Goal: Task Accomplishment & Management: Manage account settings

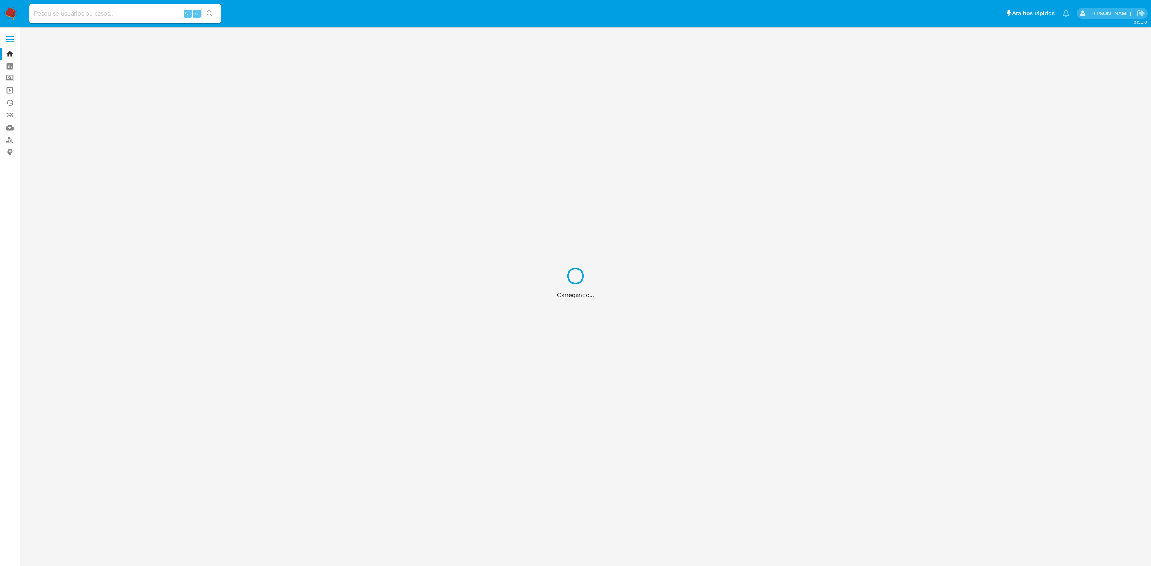
click at [90, 14] on div "Carregando..." at bounding box center [575, 283] width 1151 height 566
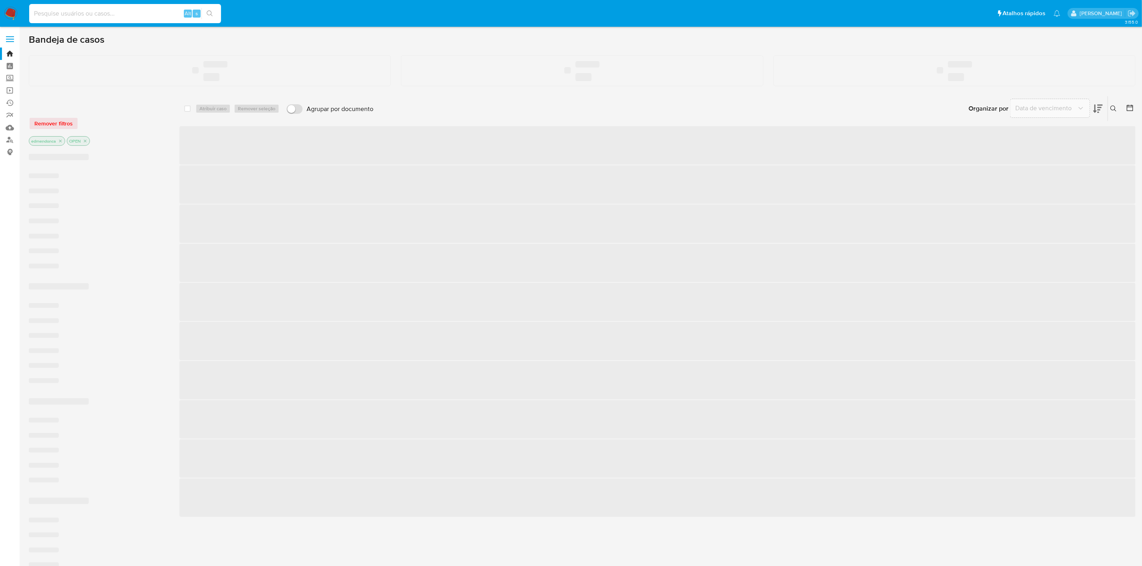
click at [97, 15] on input at bounding box center [125, 13] width 192 height 10
paste input "1Cf66R4YMHXJCB16mhr9wDF5"
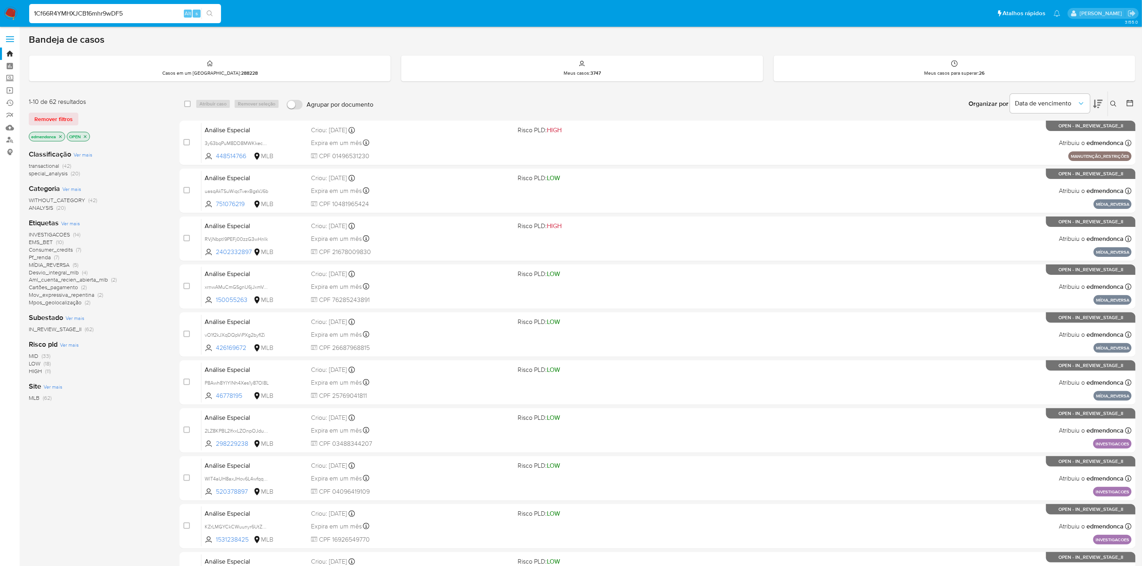
type input "1Cf66R4YMHXJCB16mhr9wDF5"
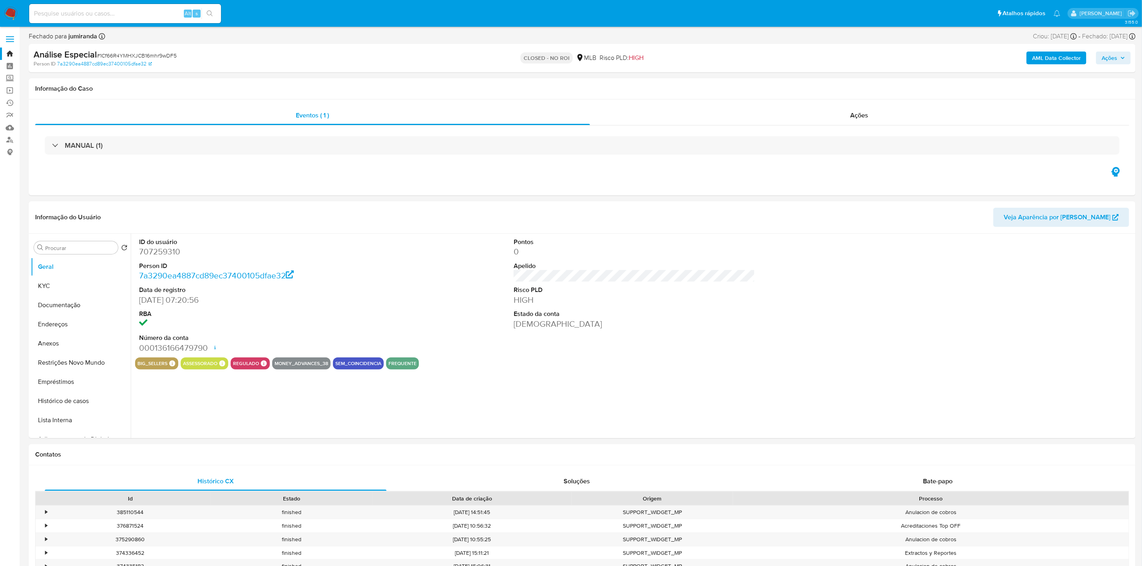
select select "10"
click at [63, 309] on button "Documentação" at bounding box center [78, 305] width 94 height 19
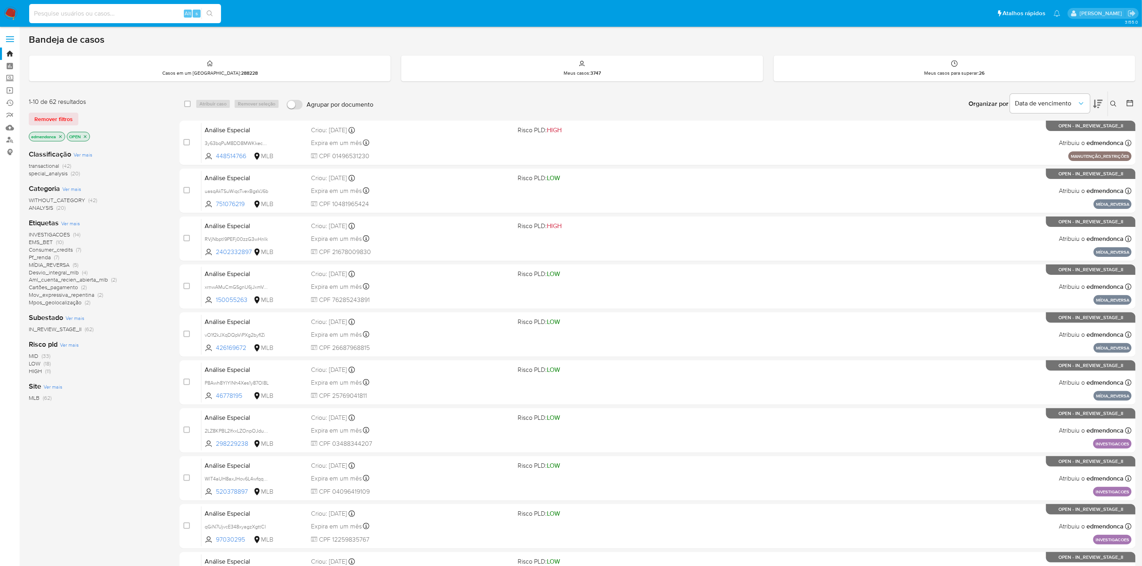
click at [109, 13] on input at bounding box center [125, 13] width 192 height 10
paste input "6gYyfxJI54WeLcHXojmcrqxJ"
type input "6gYyfxJI54WeLcHXojmcrqxJ"
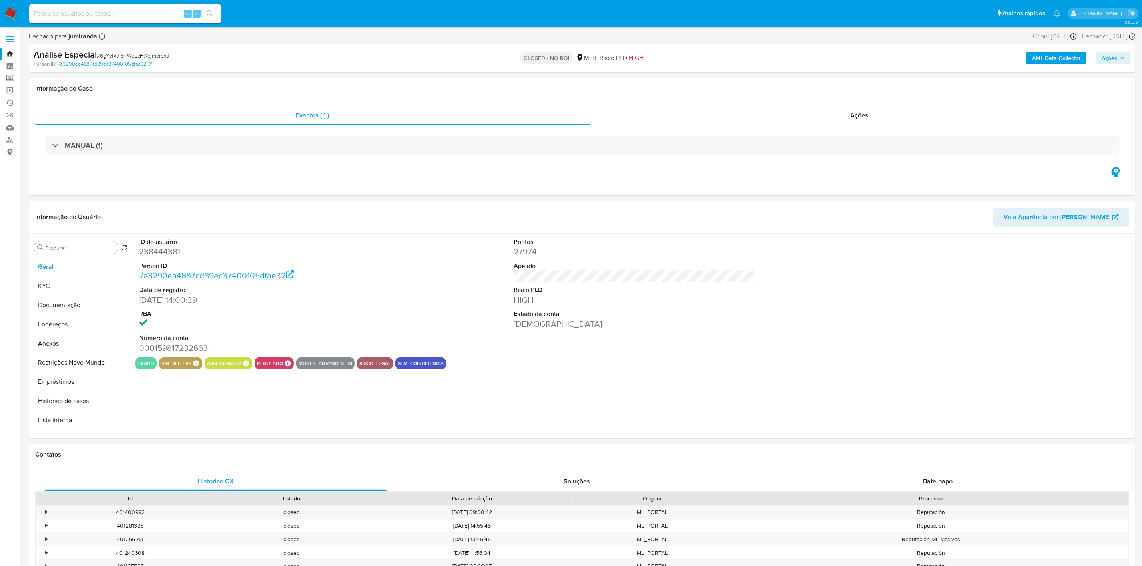
select select "10"
click at [59, 302] on button "Documentação" at bounding box center [78, 305] width 94 height 19
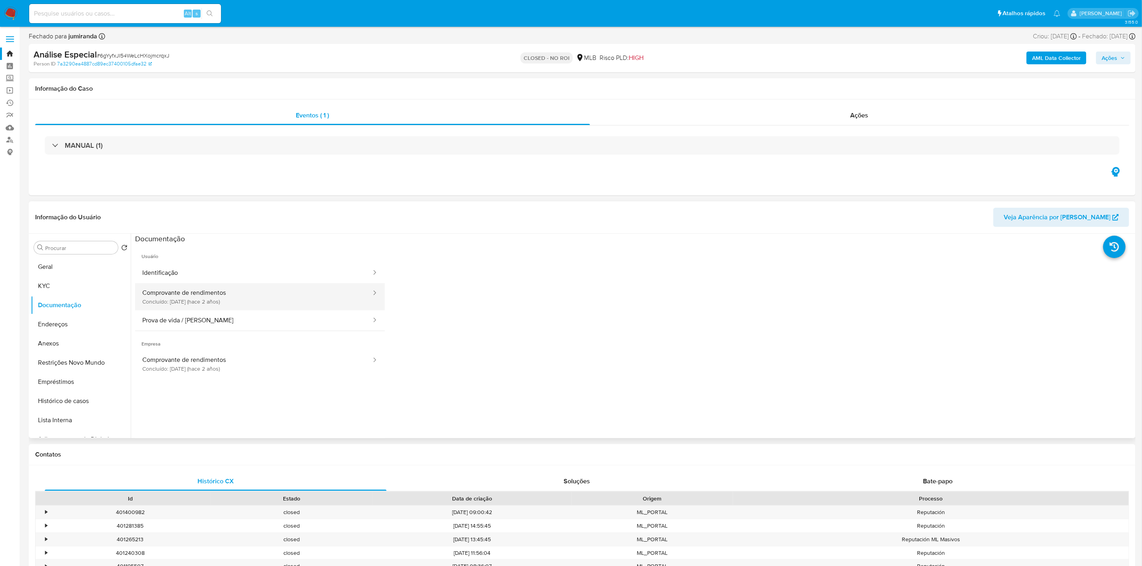
click at [217, 292] on button "Comprovante de rendimentos Concluído: 20/12/2023 (hace 2 años)" at bounding box center [253, 296] width 237 height 27
select select "10"
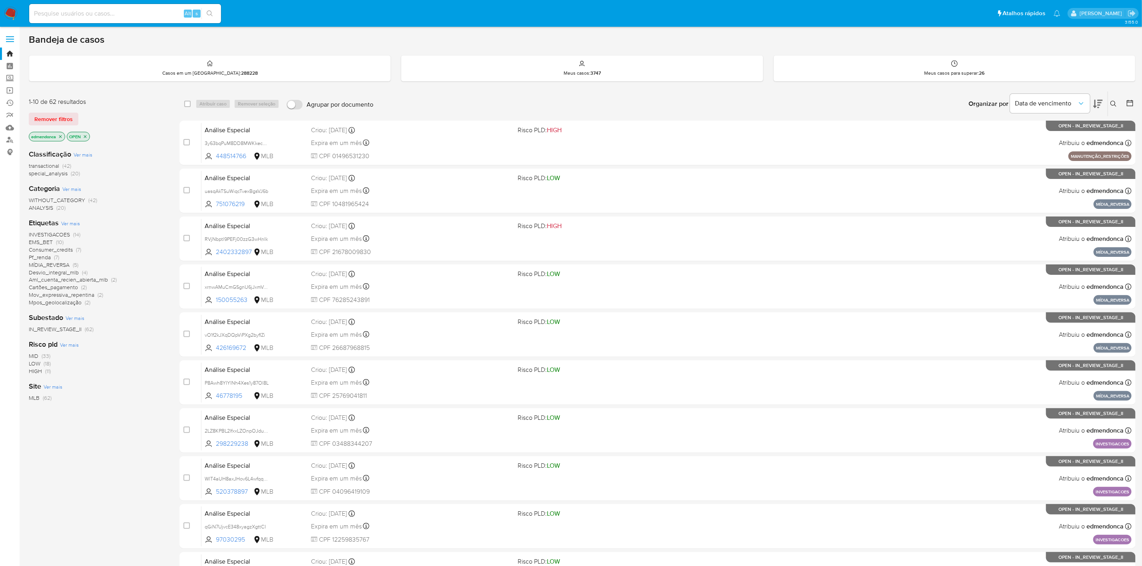
click at [60, 121] on span "Remover filtros" at bounding box center [53, 118] width 38 height 11
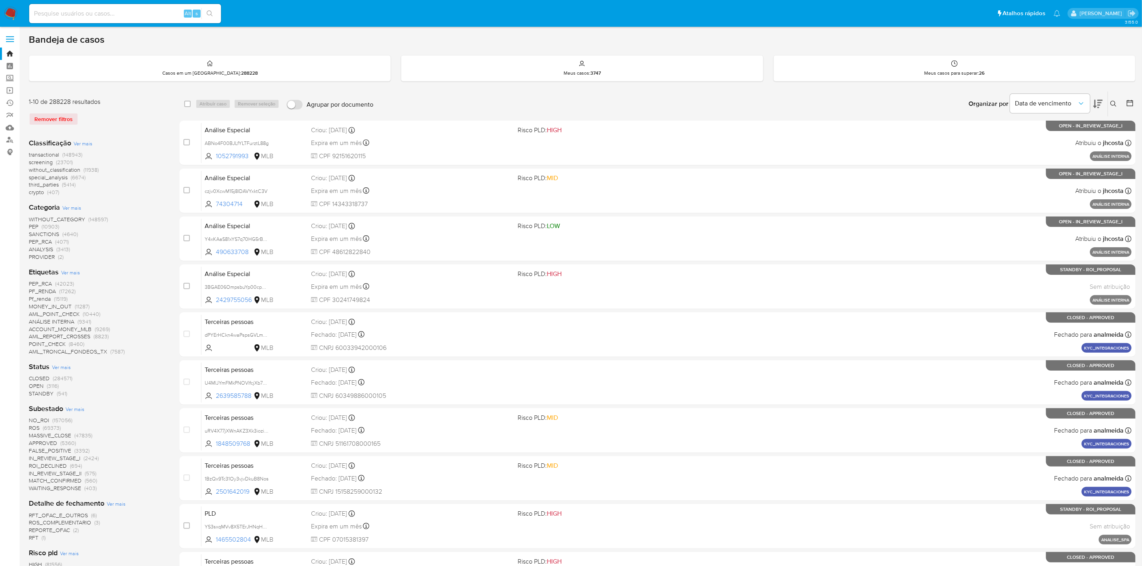
click at [1110, 103] on icon at bounding box center [1113, 104] width 6 height 6
click at [1007, 132] on input at bounding box center [1046, 134] width 135 height 10
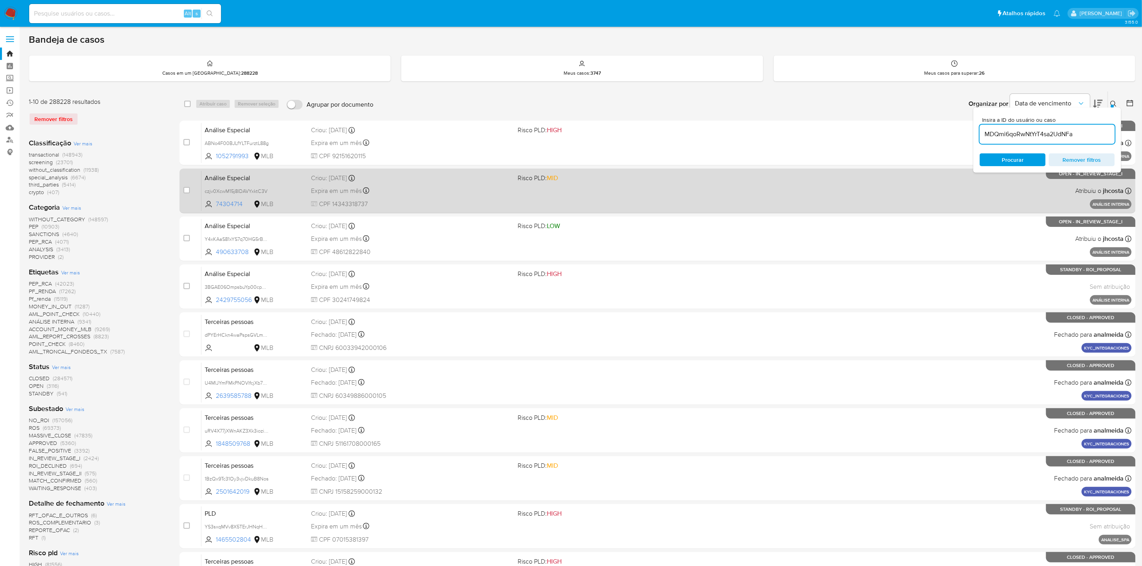
type input "MDQmi6qoRwNtYrT4sa2UdNFa"
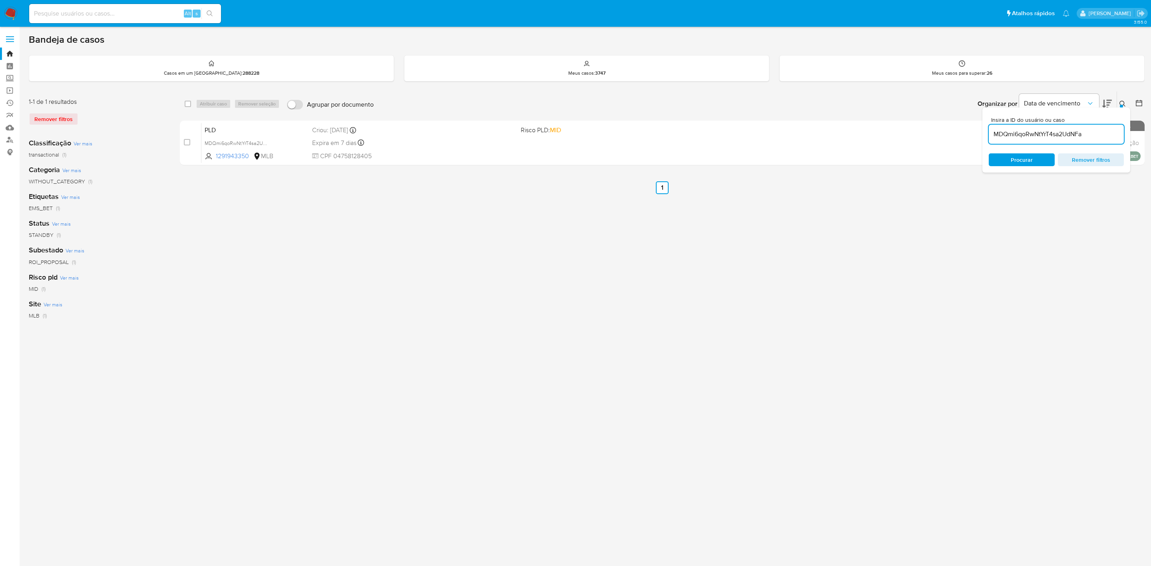
click at [1122, 103] on icon at bounding box center [1122, 104] width 6 height 6
click at [1124, 101] on icon at bounding box center [1122, 104] width 6 height 6
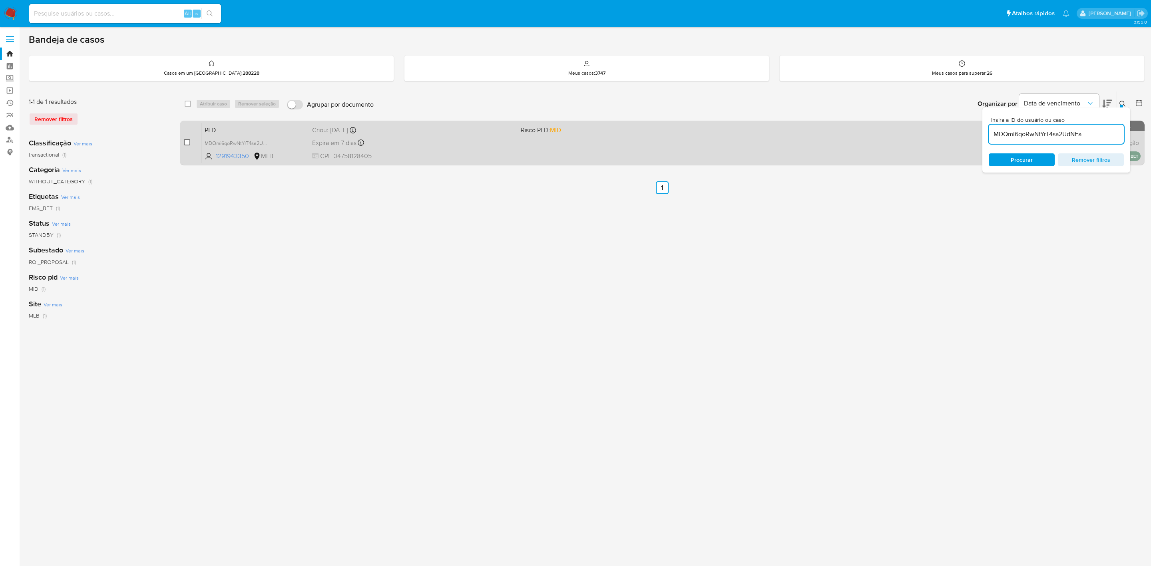
click at [186, 141] on input "checkbox" at bounding box center [187, 142] width 6 height 6
checkbox input "true"
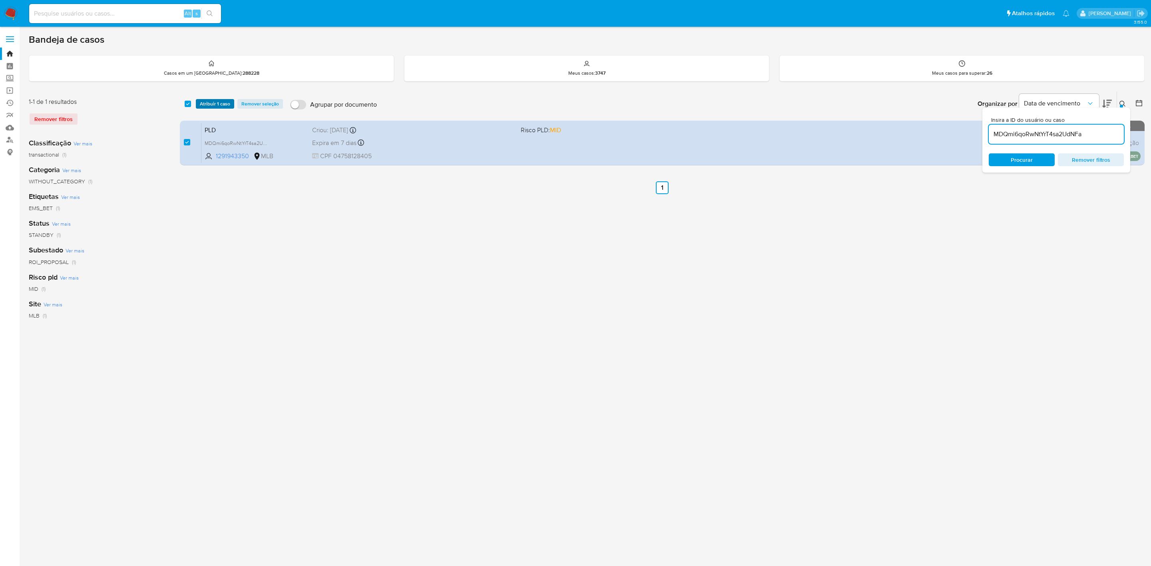
click at [225, 103] on span "Atribuir 1 caso" at bounding box center [215, 104] width 30 height 8
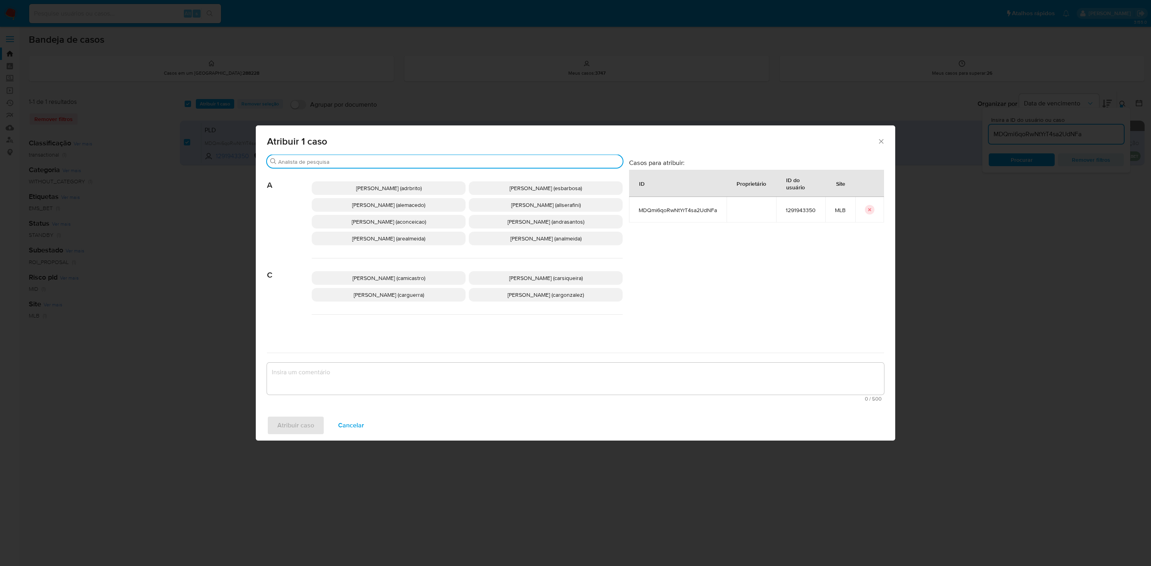
click at [357, 159] on input "Procurar" at bounding box center [448, 161] width 341 height 7
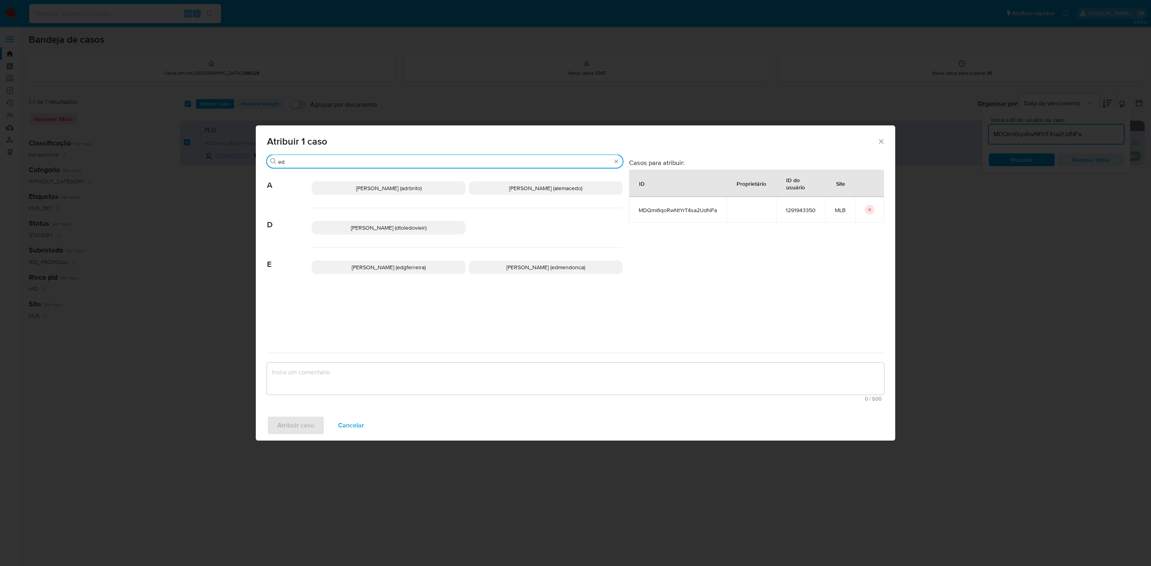
type input "ed"
click at [496, 268] on p "Eduardo Mendonca Dutra (edmendonca)" at bounding box center [546, 268] width 154 height 14
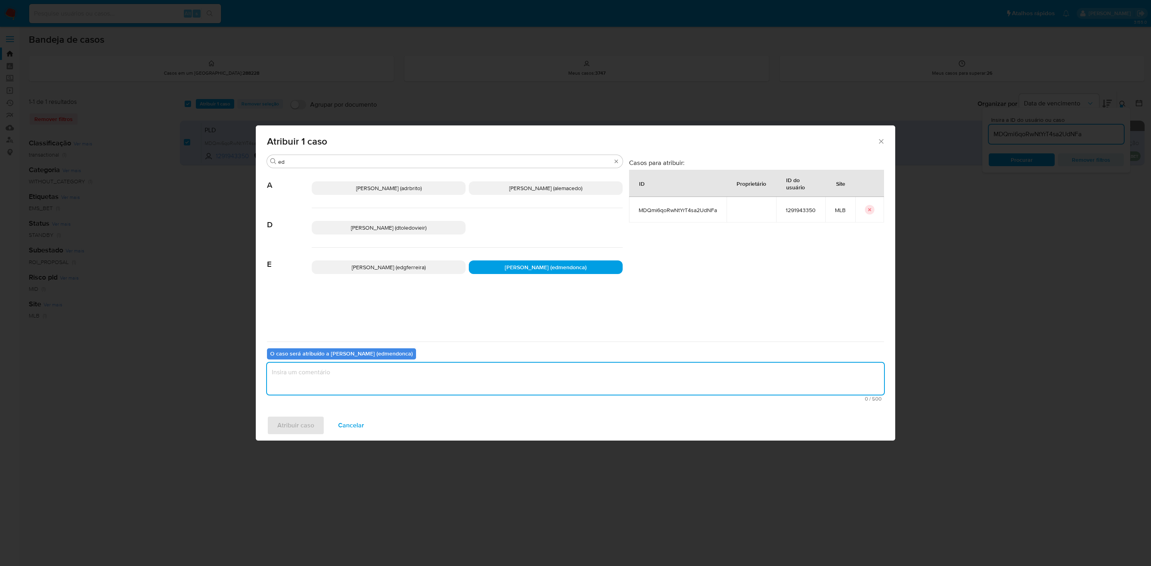
click at [392, 373] on textarea "assign-modal" at bounding box center [575, 379] width 617 height 32
type textarea "."
click at [304, 413] on div "Atribuir caso Cancelar" at bounding box center [575, 425] width 639 height 30
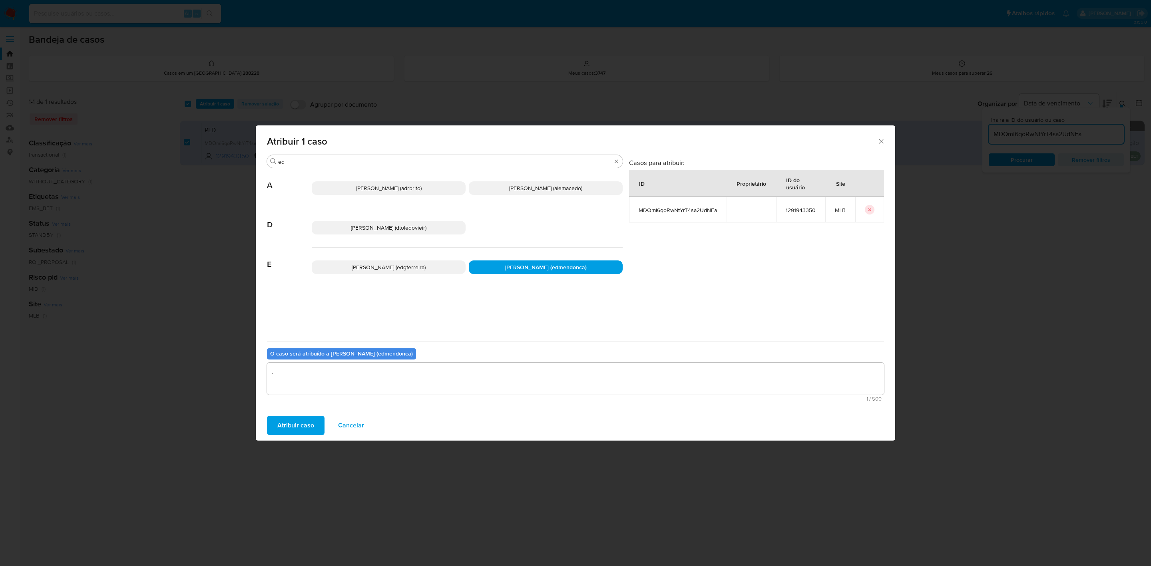
click at [303, 420] on span "Atribuir caso" at bounding box center [295, 426] width 37 height 18
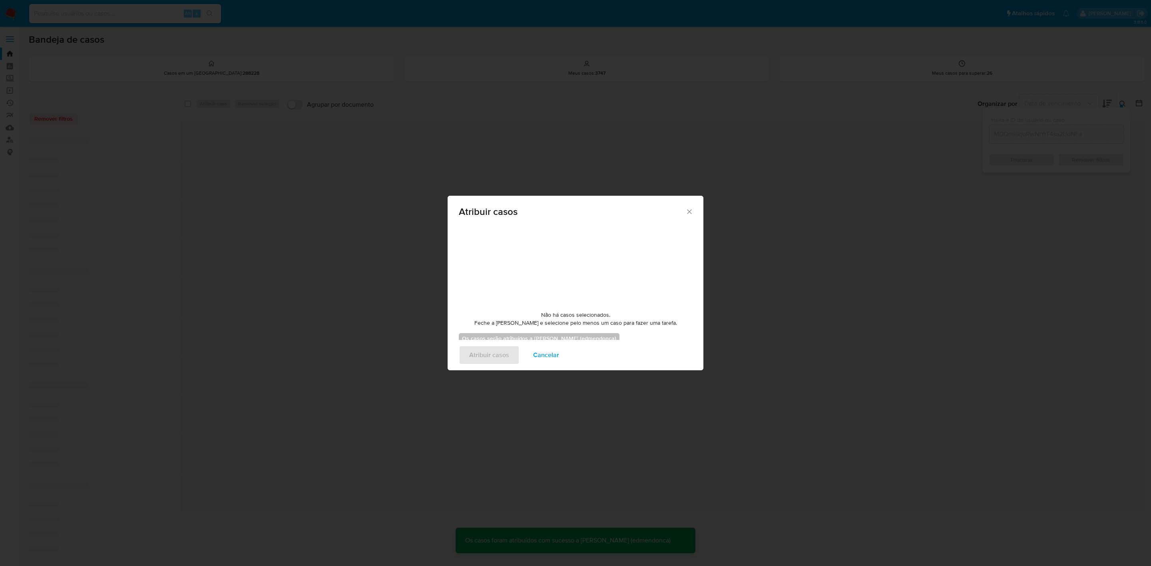
checkbox input "false"
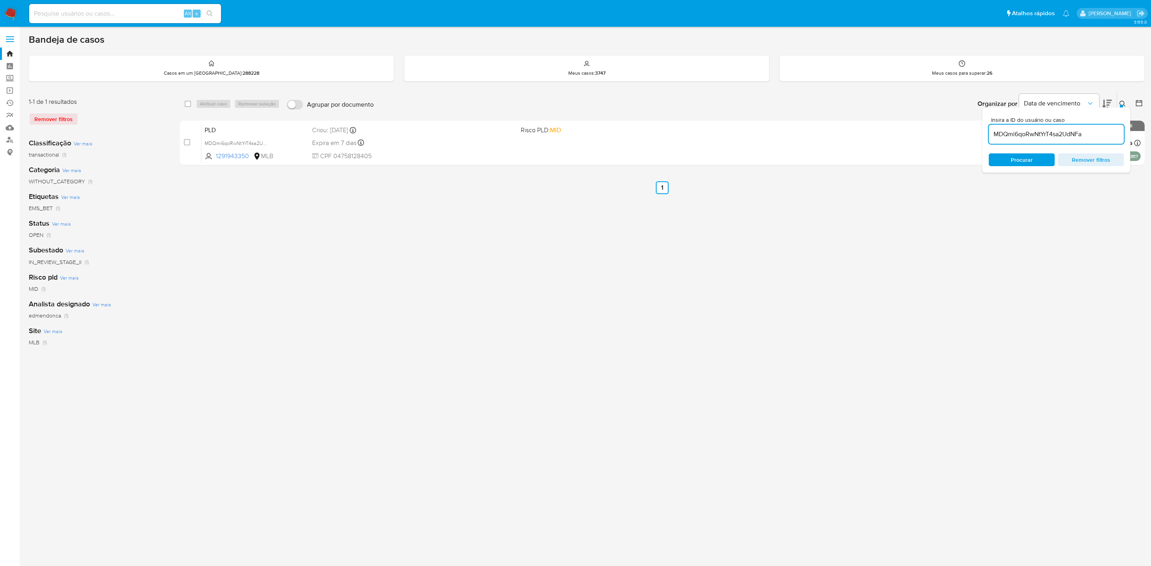
click at [1071, 138] on input "MDQmi6qoRwNtYrT4sa2UdNFa" at bounding box center [1056, 134] width 135 height 10
paste input "PW7hf960WqsBVEh1BcOz4Qkb"
type input "PW7hf960WqsBVEh1BcOz4Qkb"
click at [1119, 102] on button at bounding box center [1123, 104] width 13 height 10
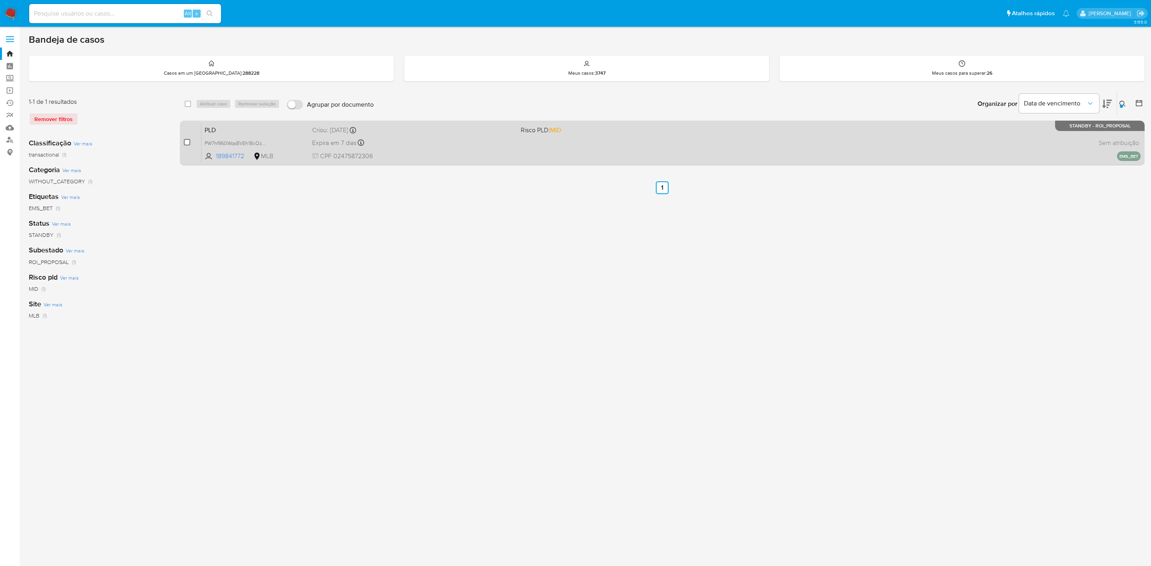
click at [186, 144] on input "checkbox" at bounding box center [187, 142] width 6 height 6
checkbox input "true"
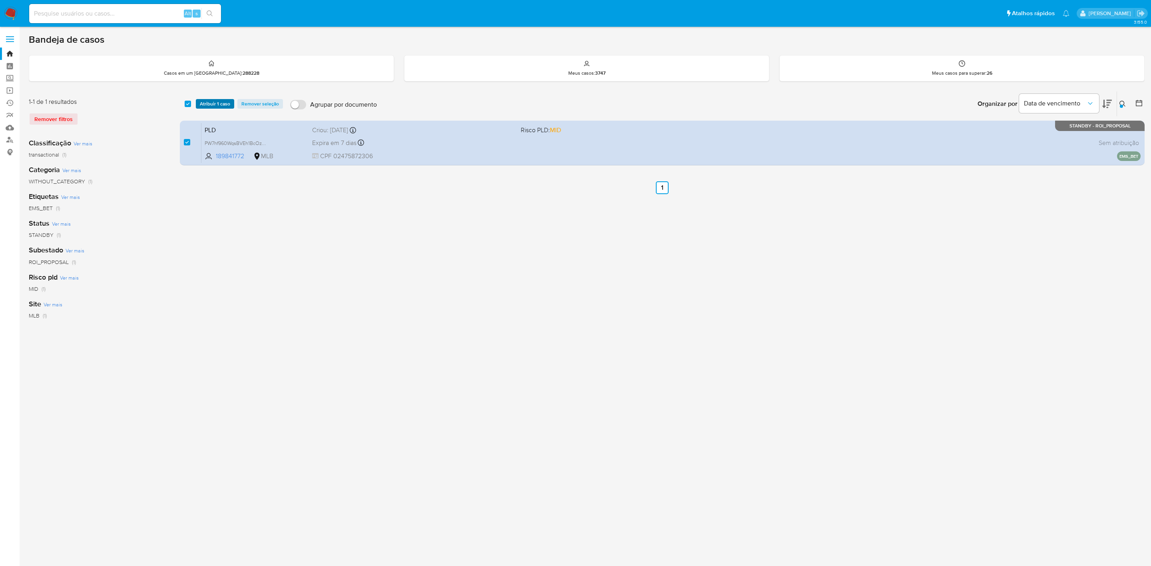
click at [214, 104] on span "Atribuir 1 caso" at bounding box center [215, 104] width 30 height 8
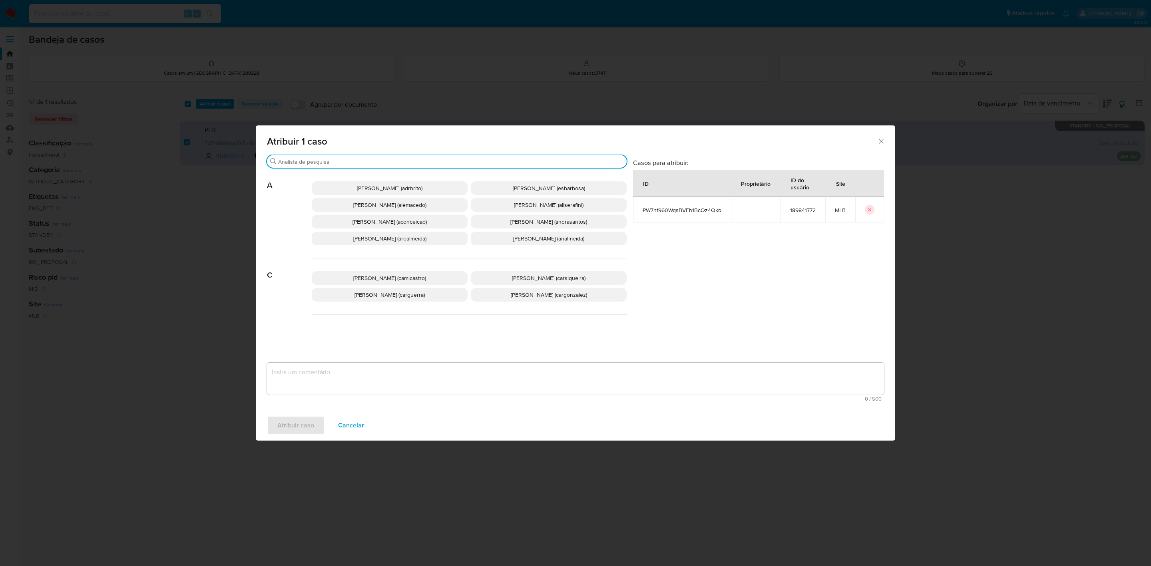
click at [324, 158] on input "Procurar" at bounding box center [450, 161] width 345 height 7
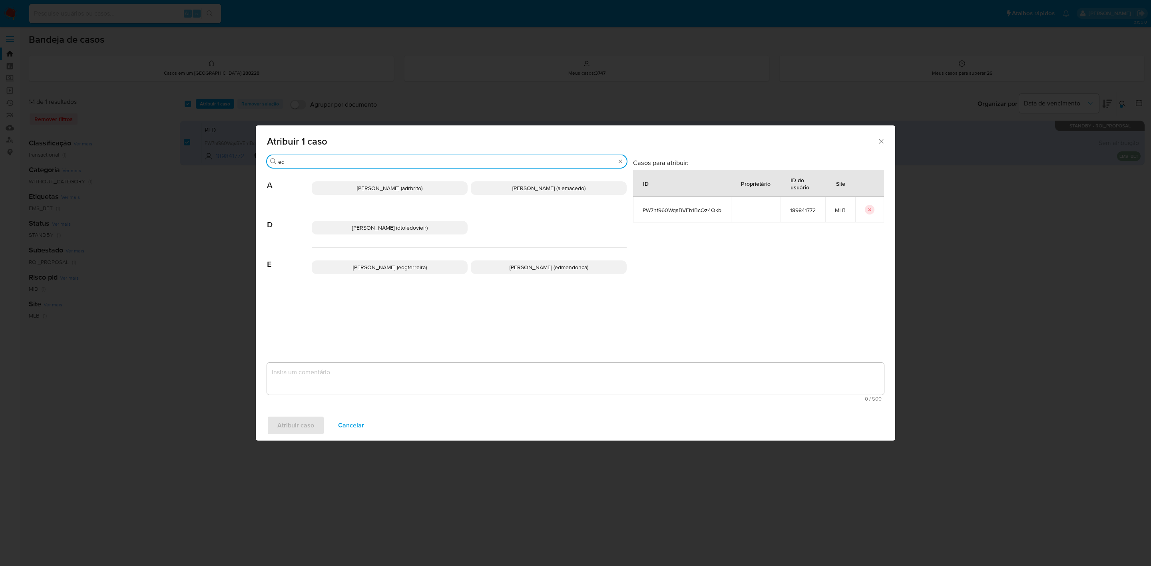
type input "ed"
click at [517, 273] on p "[PERSON_NAME] (edmendonca)" at bounding box center [549, 268] width 156 height 14
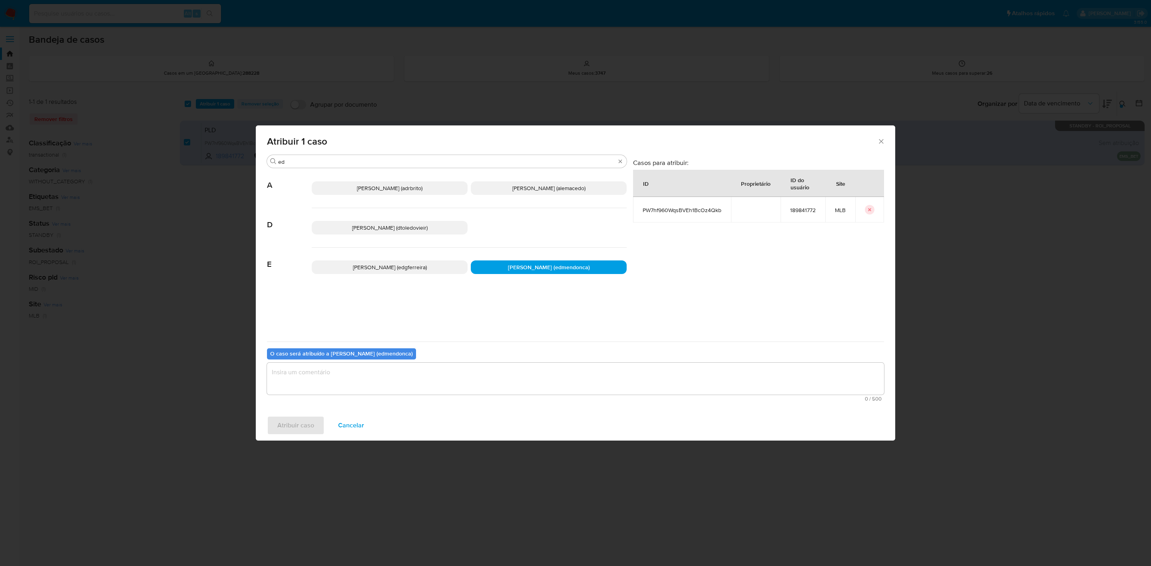
click at [374, 384] on textarea "assign-modal" at bounding box center [575, 379] width 617 height 32
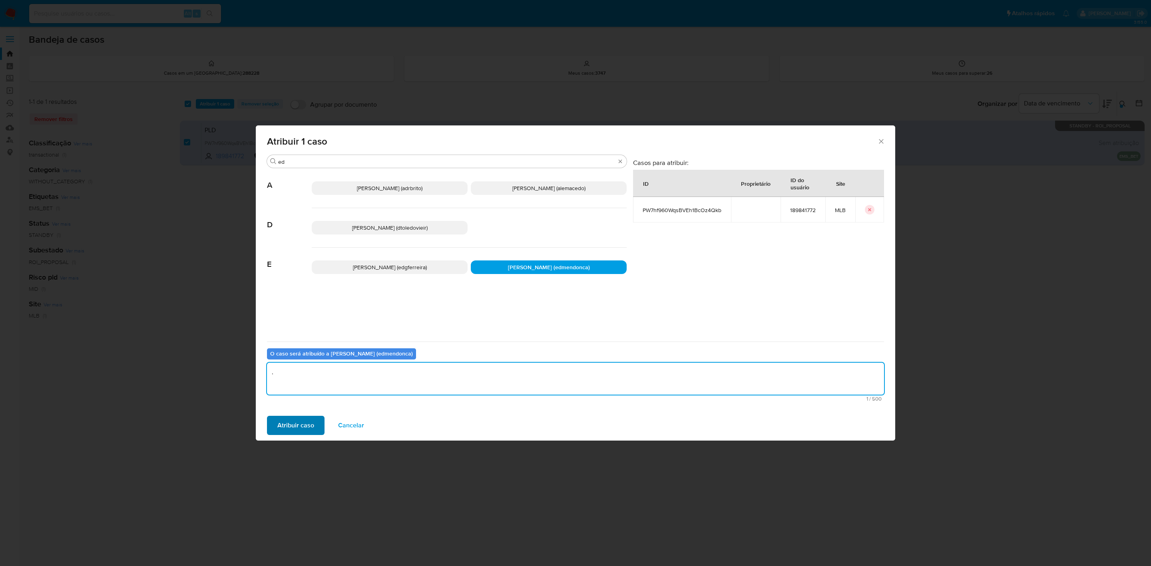
type textarea "."
click at [308, 420] on span "Atribuir caso" at bounding box center [295, 426] width 37 height 18
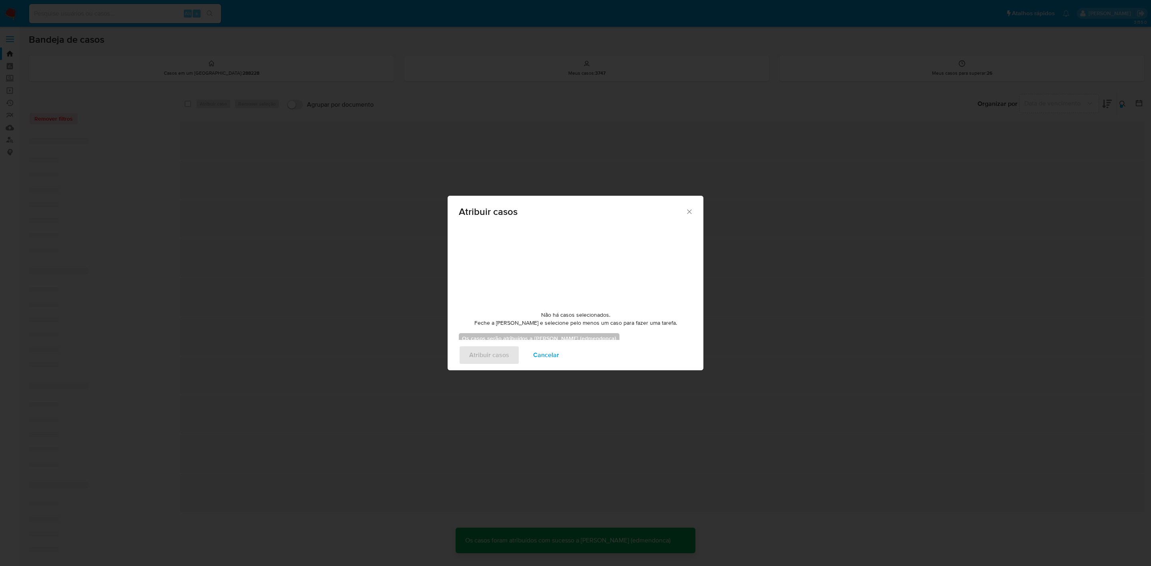
checkbox input "false"
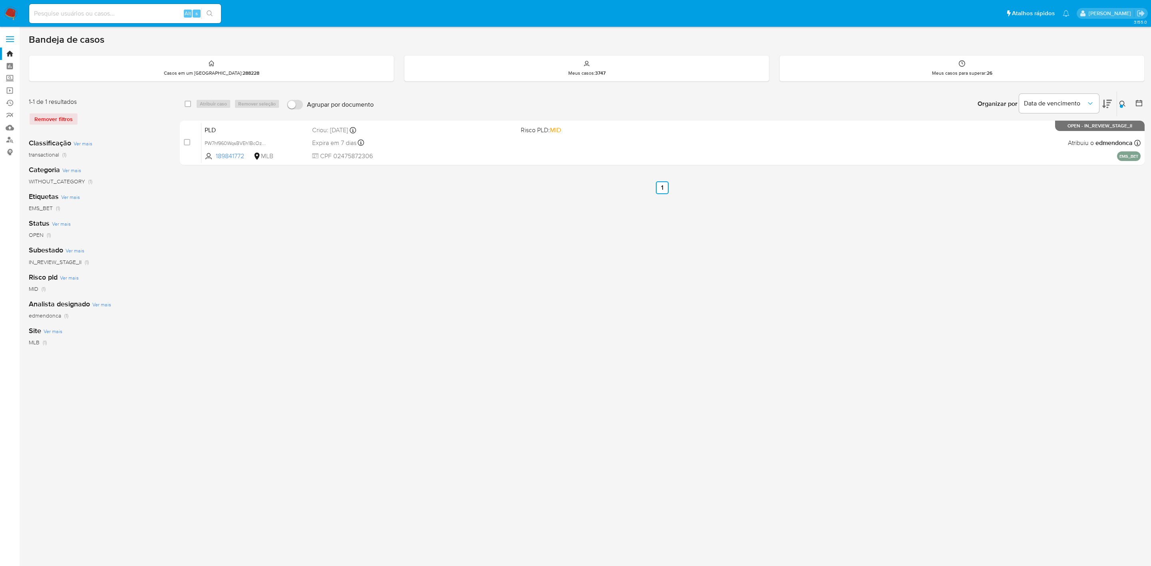
click at [1124, 106] on icon at bounding box center [1122, 104] width 6 height 6
click at [1019, 135] on input "PW7hf960WqsBVEh1BcOz4Qkb" at bounding box center [1056, 134] width 135 height 10
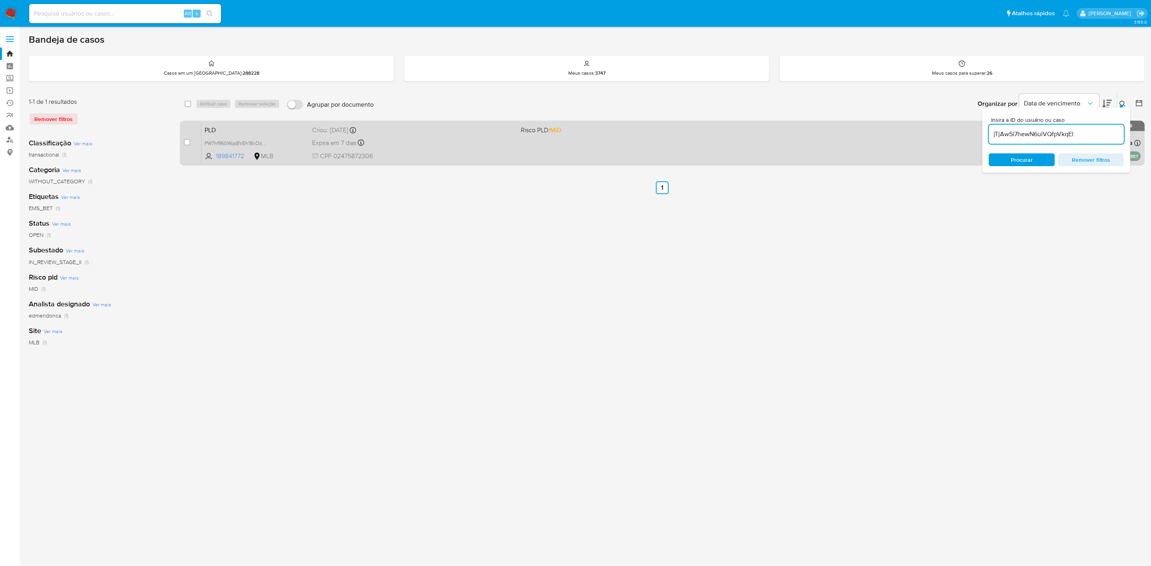
type input "jTjAw5l7hewN6uiVQfpVkqEl"
click at [185, 145] on input "checkbox" at bounding box center [187, 142] width 6 height 6
checkbox input "true"
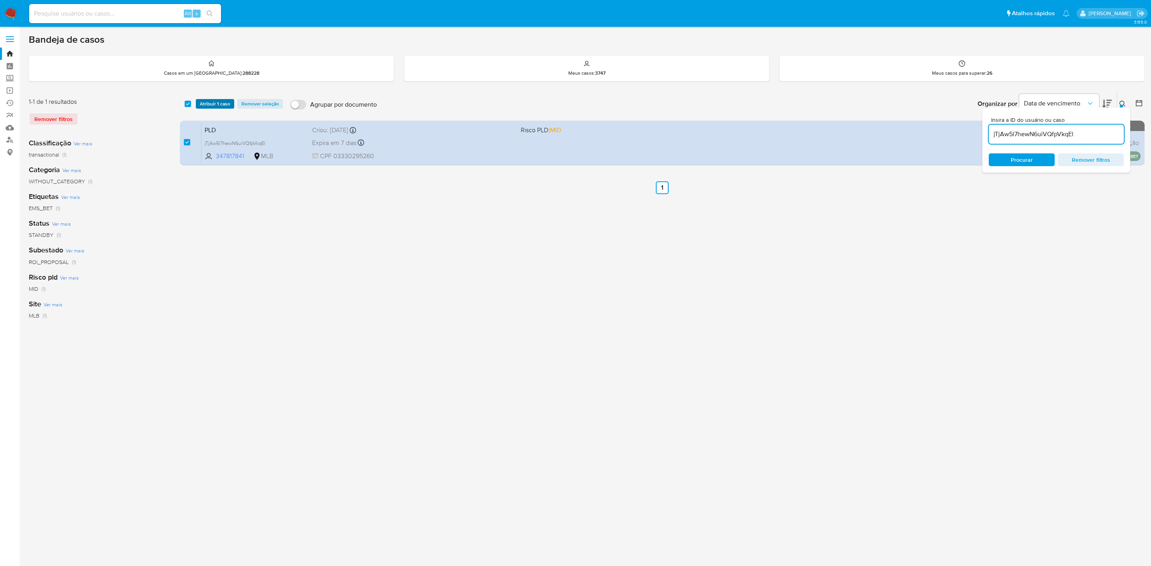
click at [216, 107] on span "Atribuir 1 caso" at bounding box center [215, 104] width 30 height 8
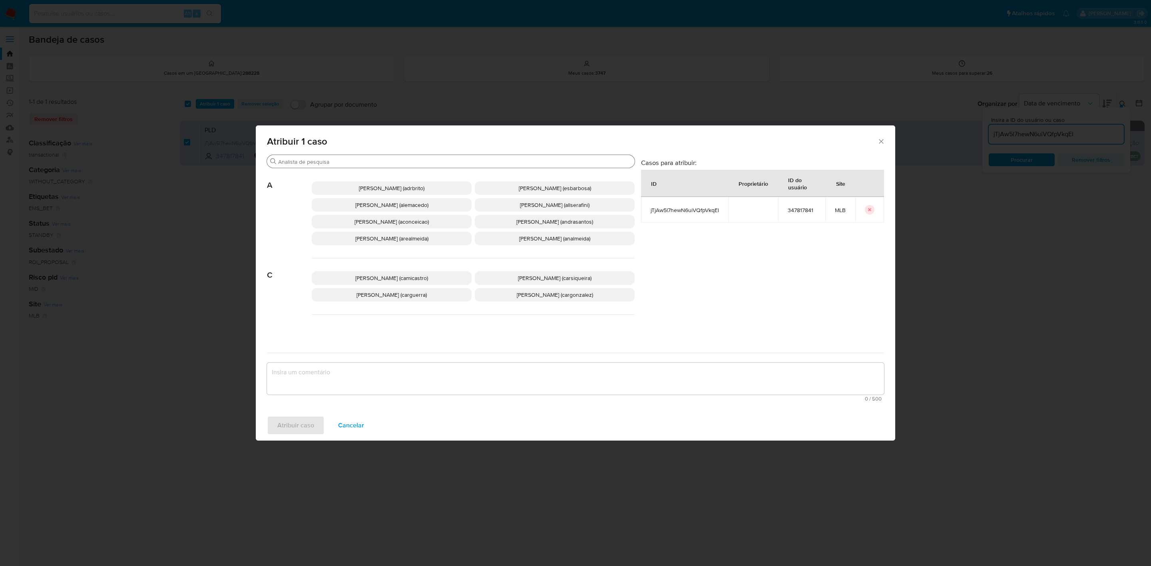
click at [350, 160] on input "Procurar" at bounding box center [454, 161] width 353 height 7
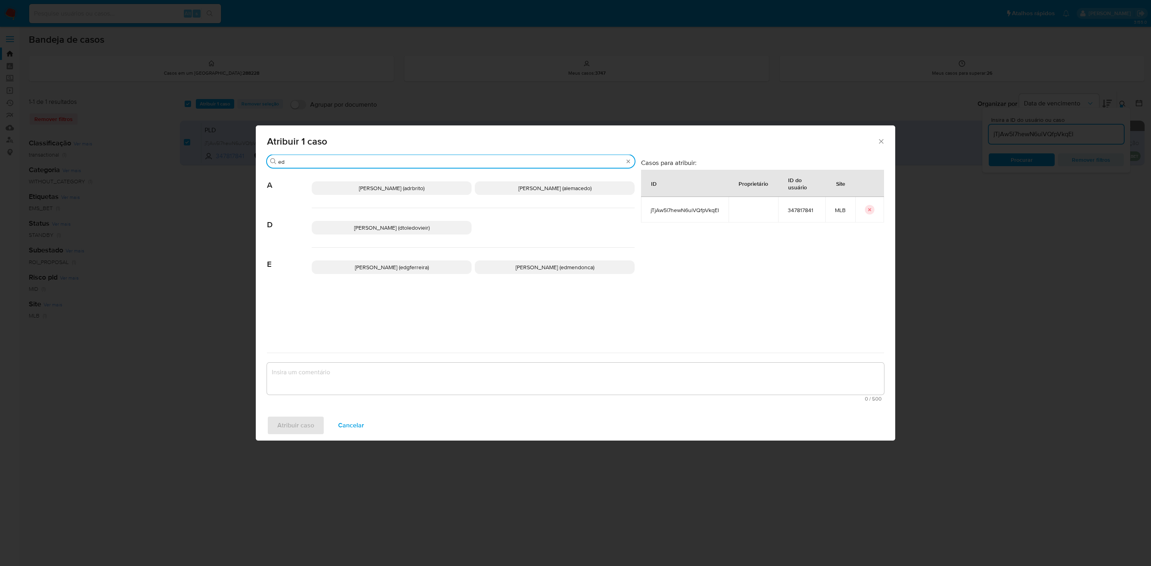
type input "ed"
click at [572, 269] on span "Eduardo Mendonca Dutra (edmendonca)" at bounding box center [554, 267] width 79 height 8
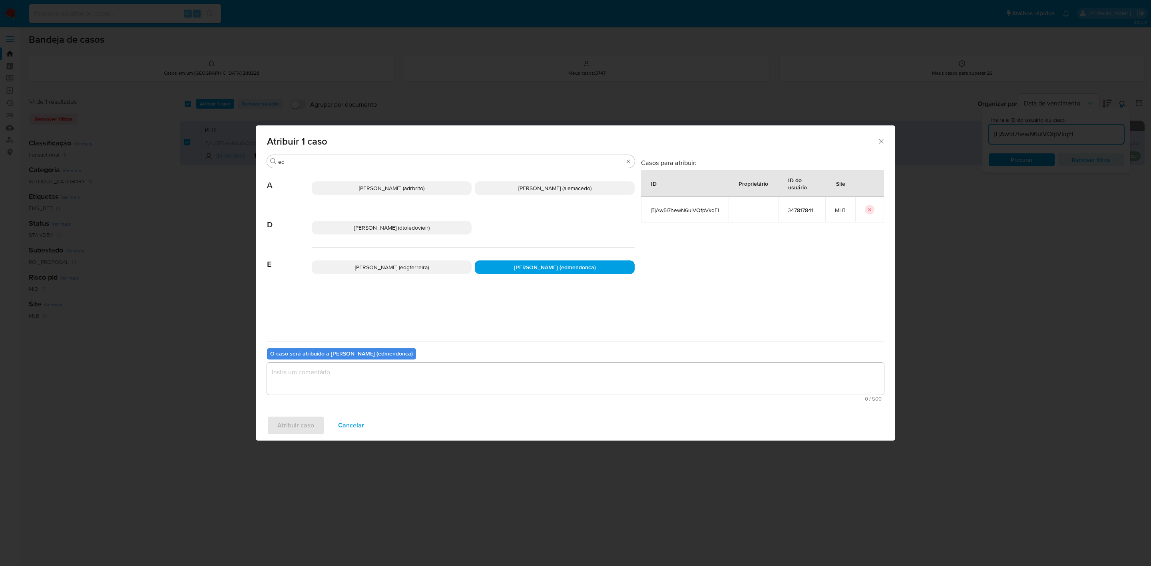
click at [456, 375] on textarea "assign-modal" at bounding box center [575, 379] width 617 height 32
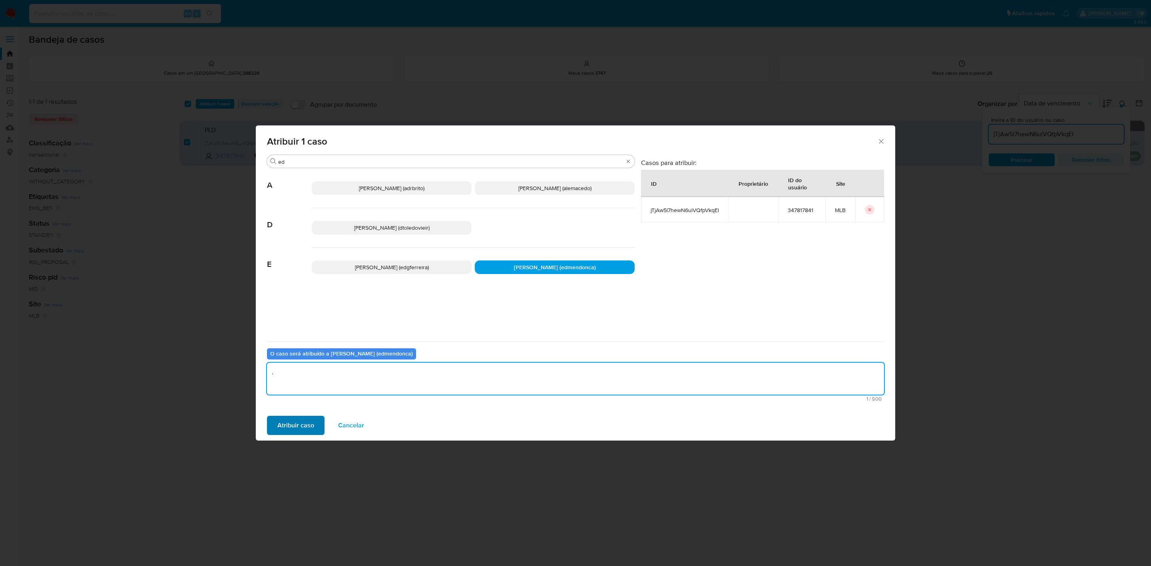
type textarea "."
click at [301, 420] on span "Atribuir caso" at bounding box center [295, 426] width 37 height 18
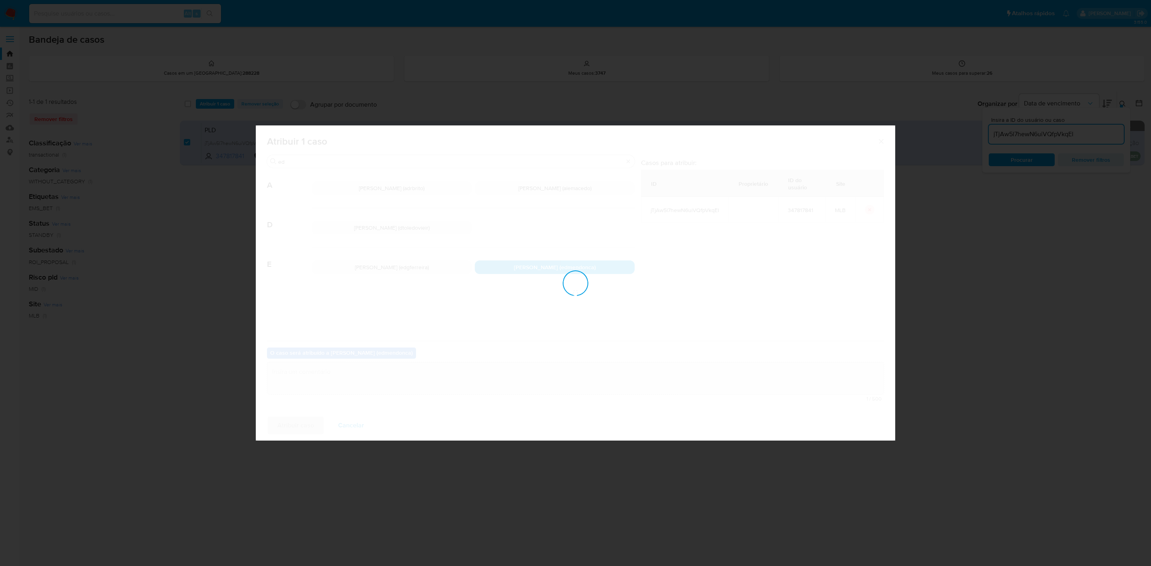
checkbox input "false"
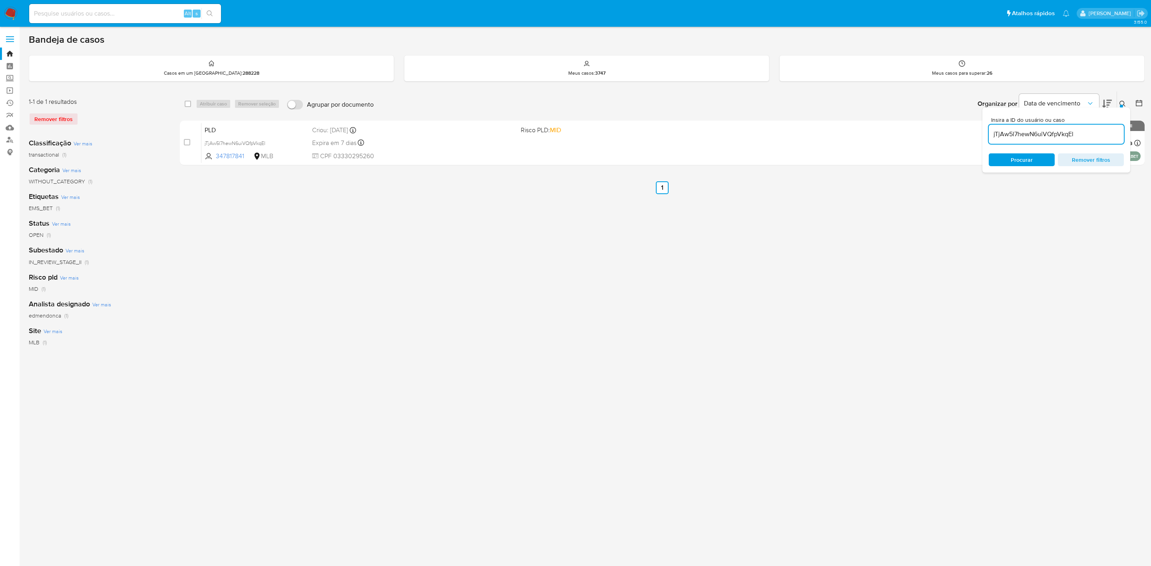
click at [1063, 136] on input "jTjAw5l7hewN6uiVQfpVkqEl" at bounding box center [1056, 134] width 135 height 10
click at [1064, 136] on input "jTjAw5l7hewN6uiVQfpVkqEl" at bounding box center [1056, 134] width 135 height 10
paste input "tRoqdMiUe2QVRlqqm86WChT2"
type input "tRoqdMiUe2QVRlqqm86WChT2"
click at [1120, 106] on div at bounding box center [1121, 106] width 3 height 3
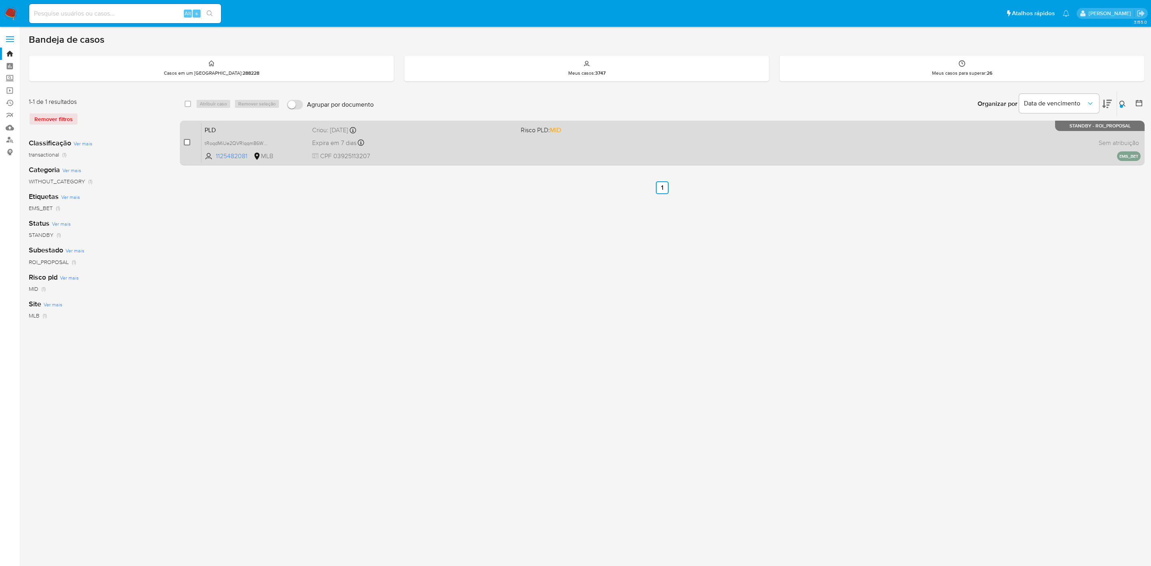
click at [187, 144] on input "checkbox" at bounding box center [187, 142] width 6 height 6
checkbox input "true"
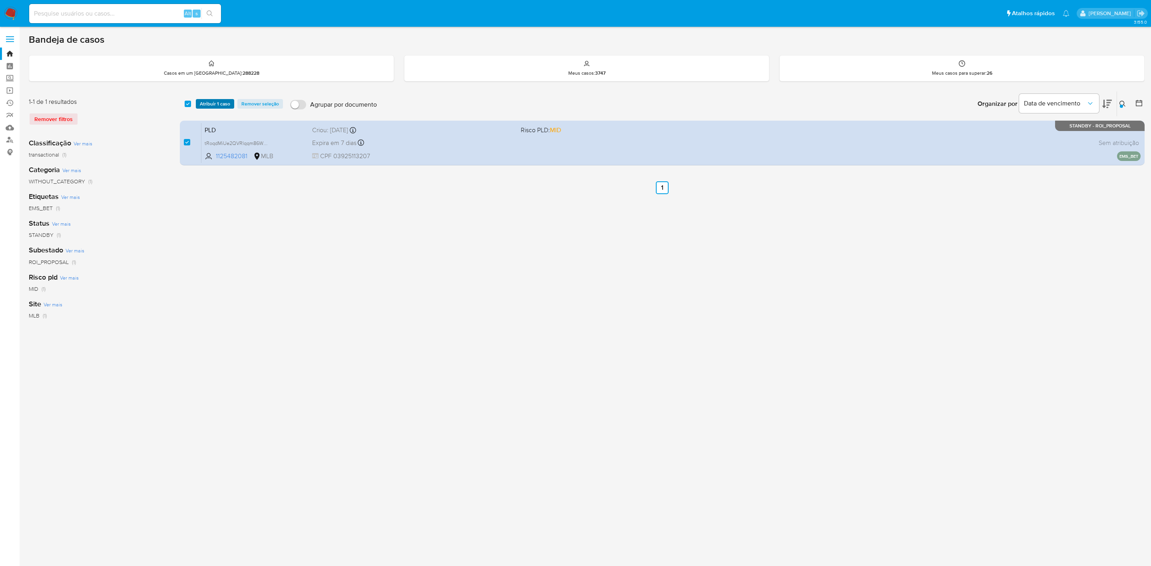
click at [226, 102] on span "Atribuir 1 caso" at bounding box center [215, 104] width 30 height 8
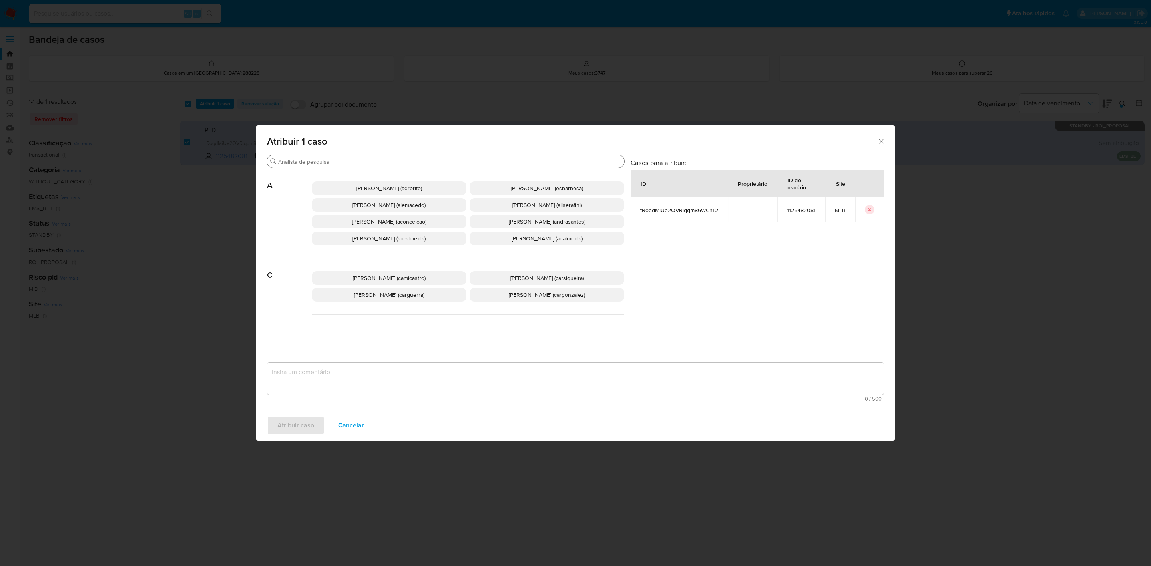
click at [350, 158] on input "Procurar" at bounding box center [449, 161] width 343 height 7
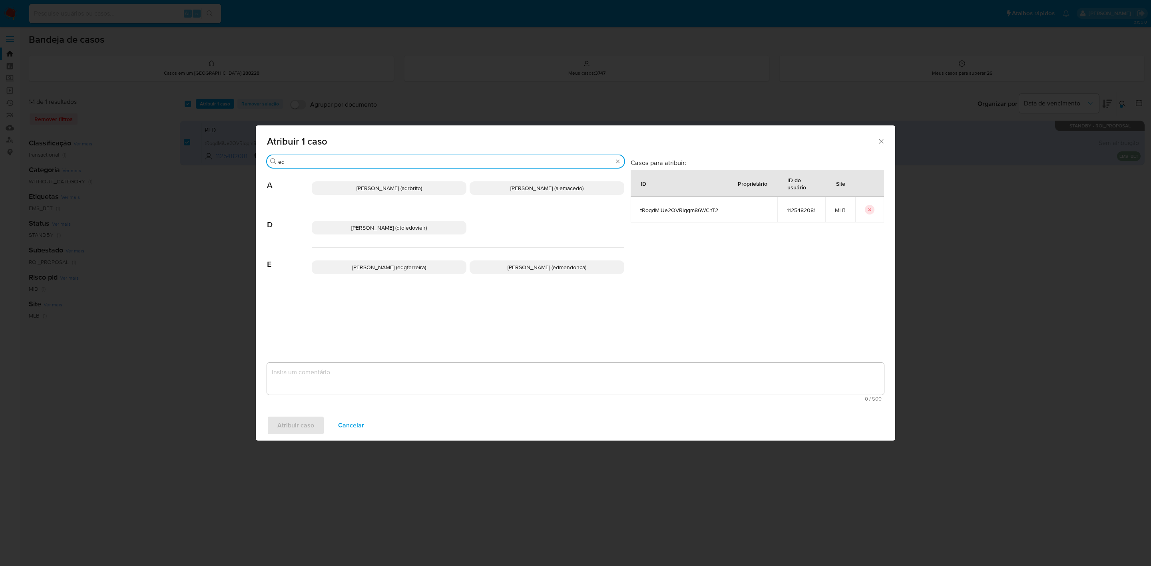
type input "ed"
click at [561, 265] on span "Eduardo Mendonca Dutra (edmendonca)" at bounding box center [546, 267] width 79 height 8
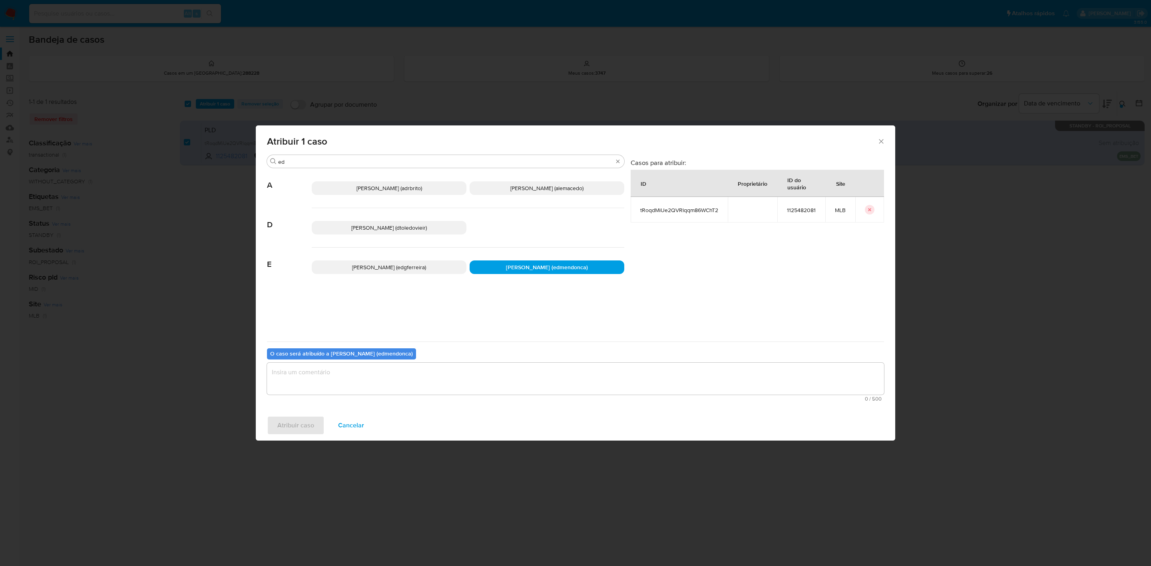
click at [458, 374] on textarea "assign-modal" at bounding box center [575, 379] width 617 height 32
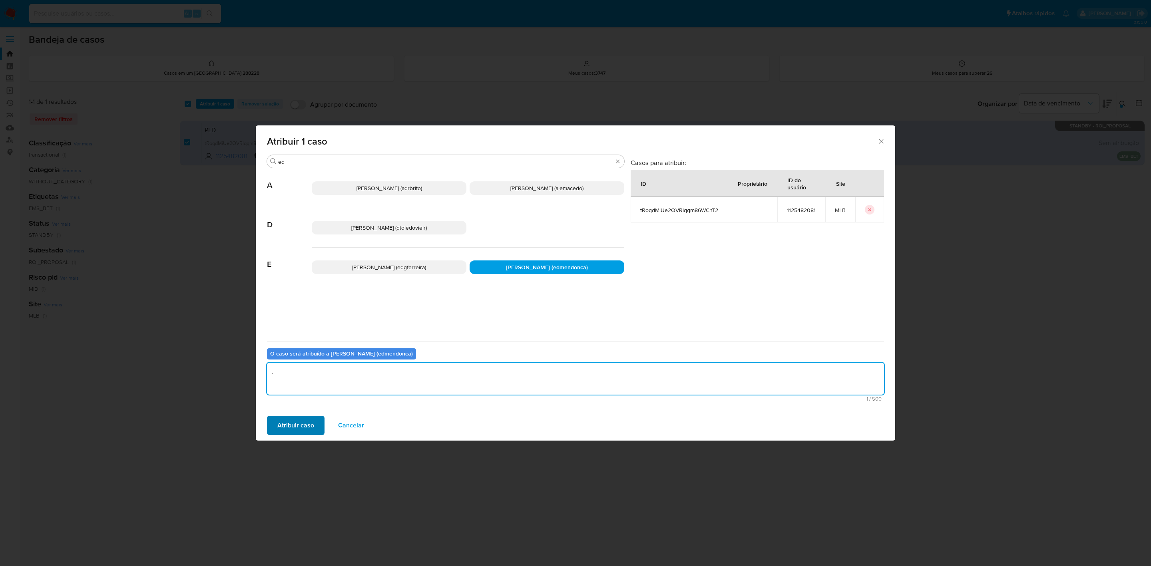
type textarea "."
click at [316, 426] on button "Atribuir caso" at bounding box center [296, 425] width 58 height 19
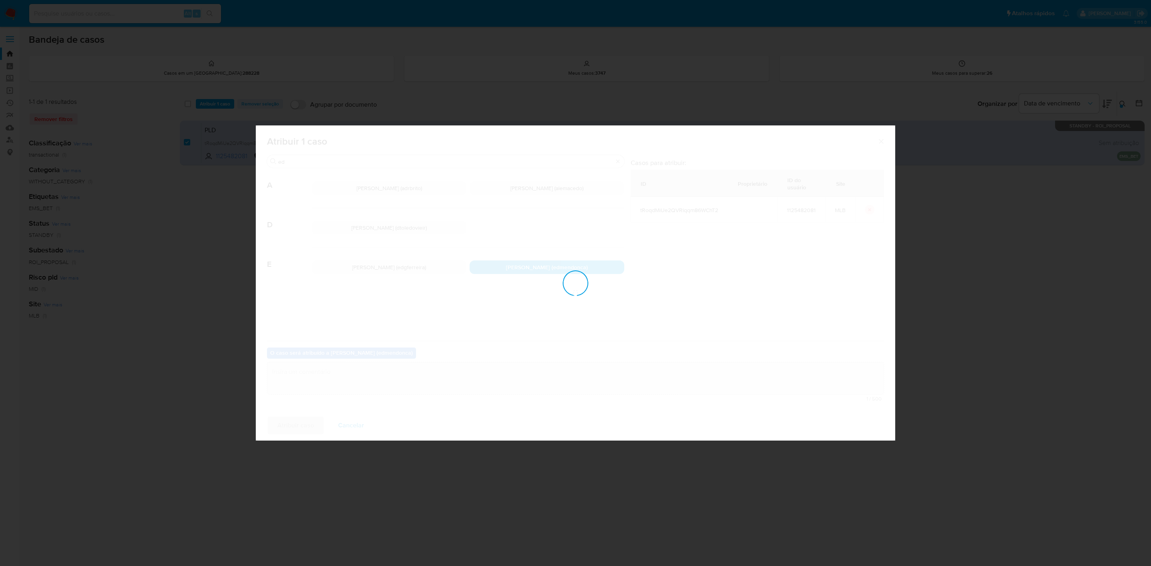
checkbox input "false"
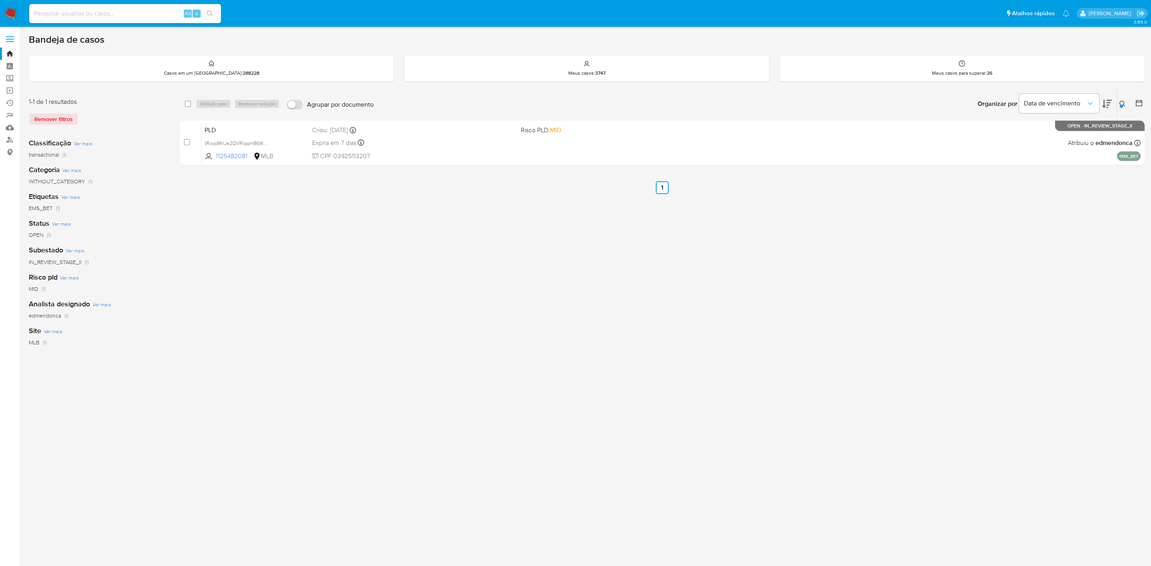
click at [1122, 105] on div at bounding box center [1121, 106] width 3 height 3
click at [1036, 132] on input "tRoqdMiUe2QVRlqqm86WChT2" at bounding box center [1056, 134] width 135 height 10
type input "ijx82epU40cJePjxsb8knh97"
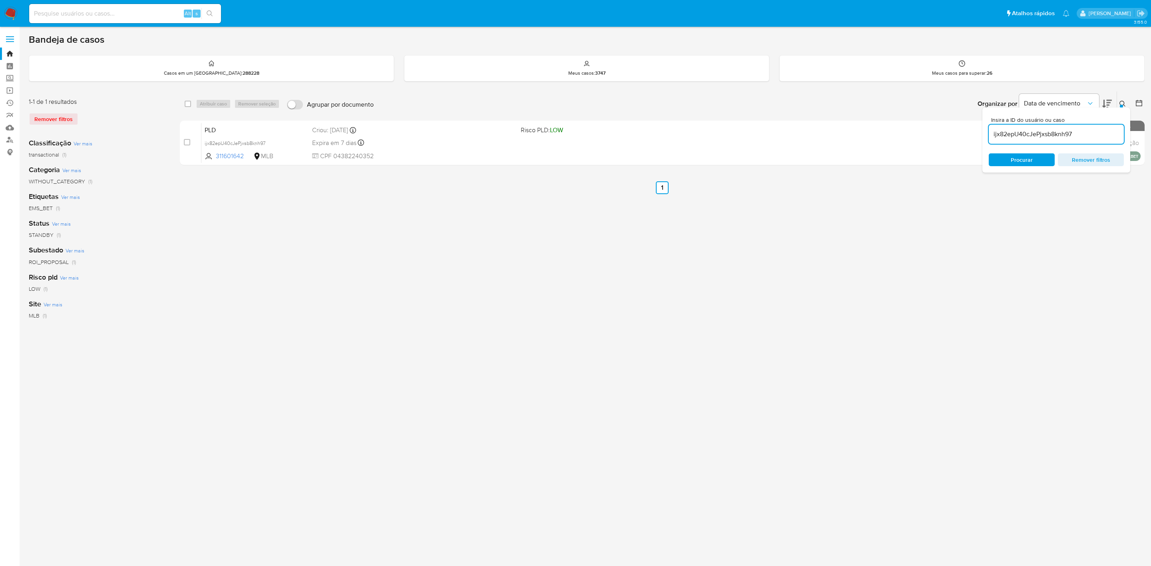
click at [1126, 105] on button at bounding box center [1123, 104] width 13 height 10
click at [1126, 103] on button at bounding box center [1123, 104] width 13 height 10
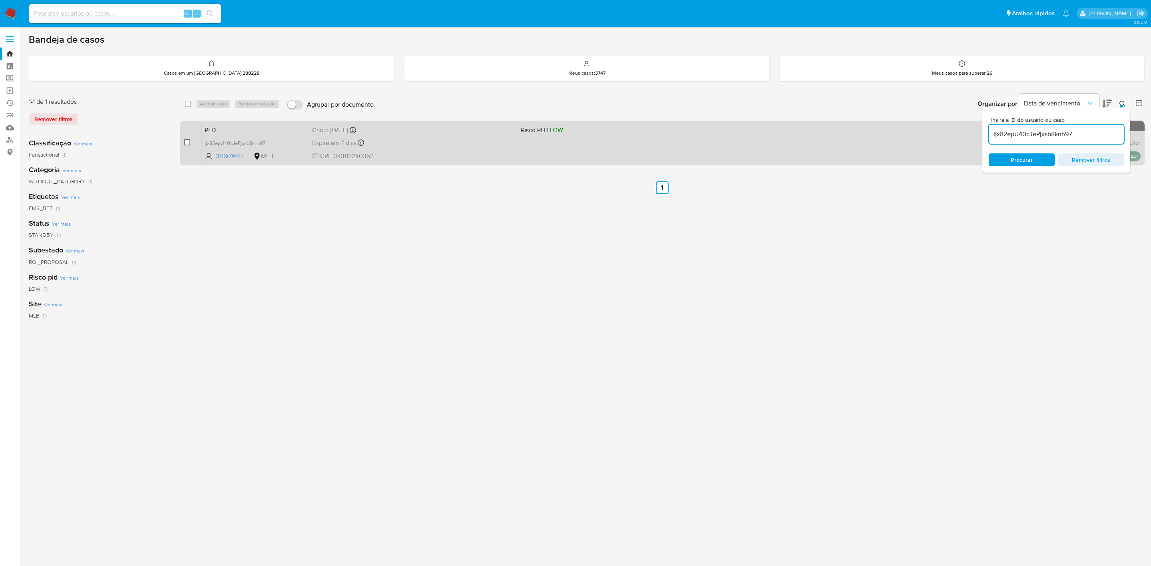
click at [189, 143] on input "checkbox" at bounding box center [187, 142] width 6 height 6
checkbox input "true"
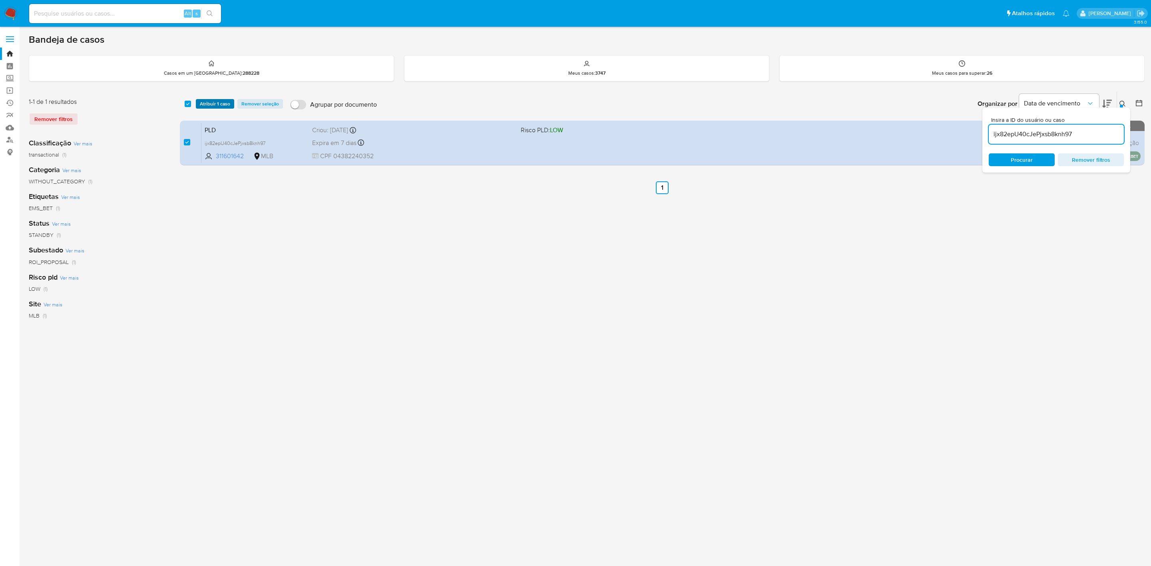
click at [220, 103] on span "Atribuir 1 caso" at bounding box center [215, 104] width 30 height 8
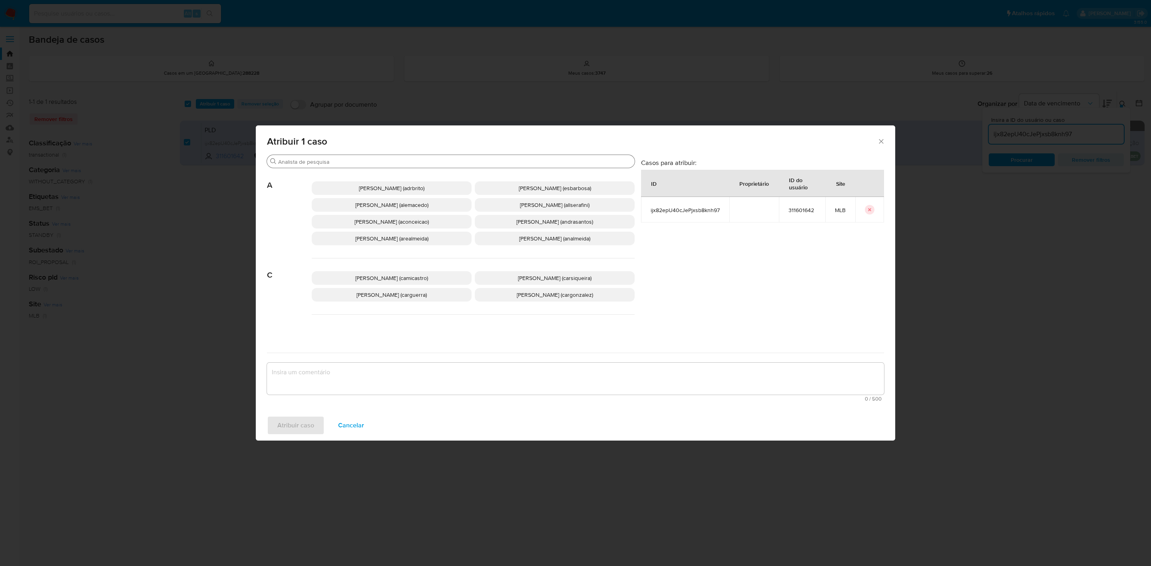
click at [324, 167] on div "Procurar" at bounding box center [451, 161] width 368 height 13
click at [325, 162] on input "Procurar" at bounding box center [454, 161] width 353 height 7
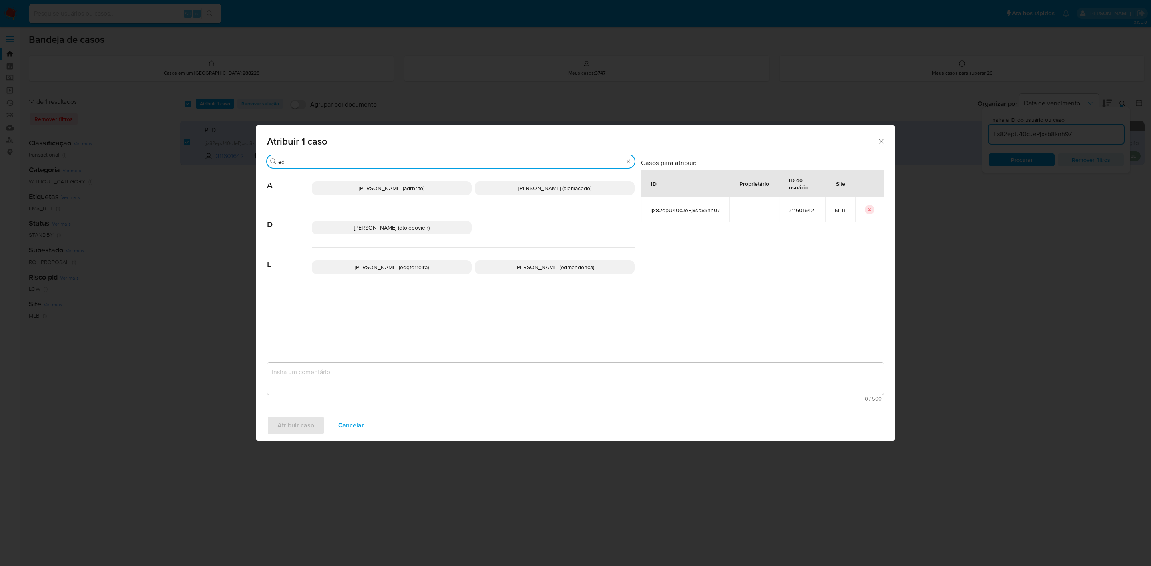
type input "ed"
click at [527, 265] on span "Eduardo Mendonca Dutra (edmendonca)" at bounding box center [554, 267] width 79 height 8
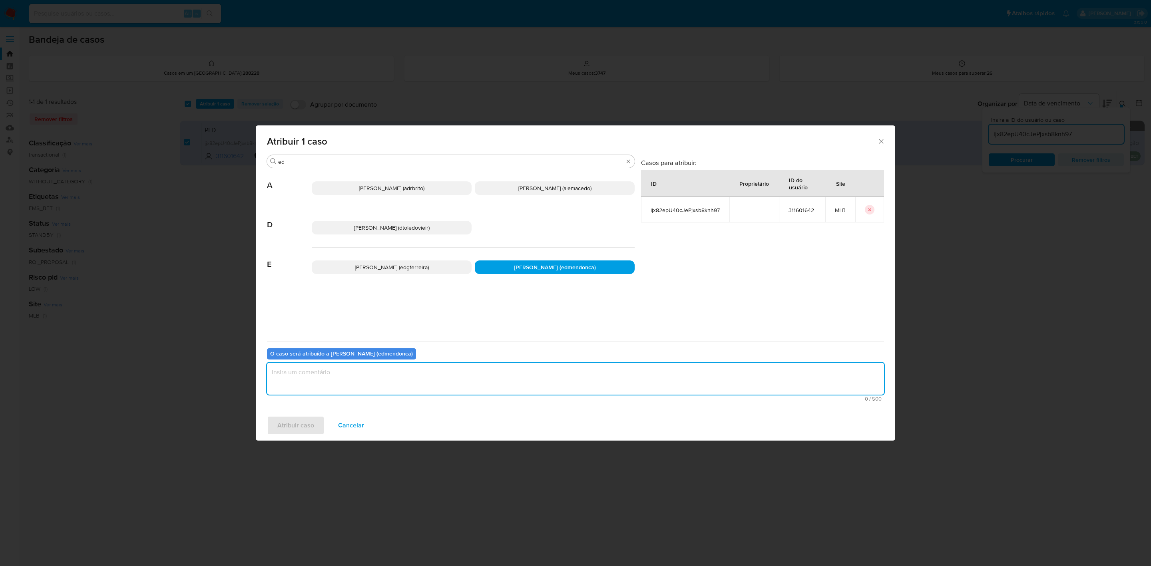
drag, startPoint x: 434, startPoint y: 386, endPoint x: 438, endPoint y: 380, distance: 6.4
click at [435, 385] on textarea "assign-modal" at bounding box center [575, 379] width 617 height 32
type textarea "."
click at [310, 417] on span "Atribuir caso" at bounding box center [295, 426] width 37 height 18
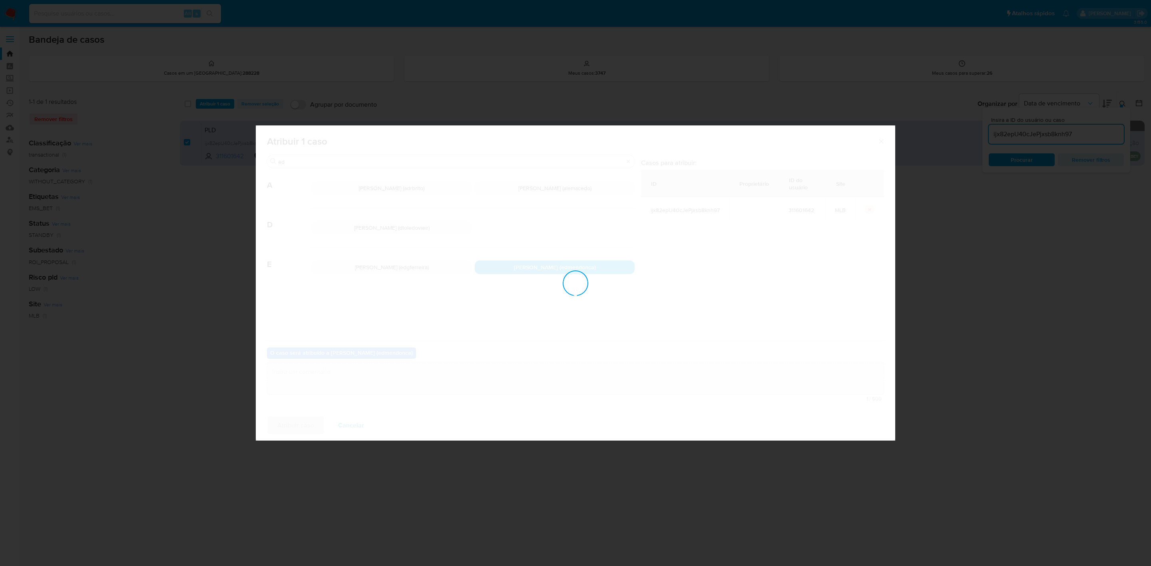
checkbox input "false"
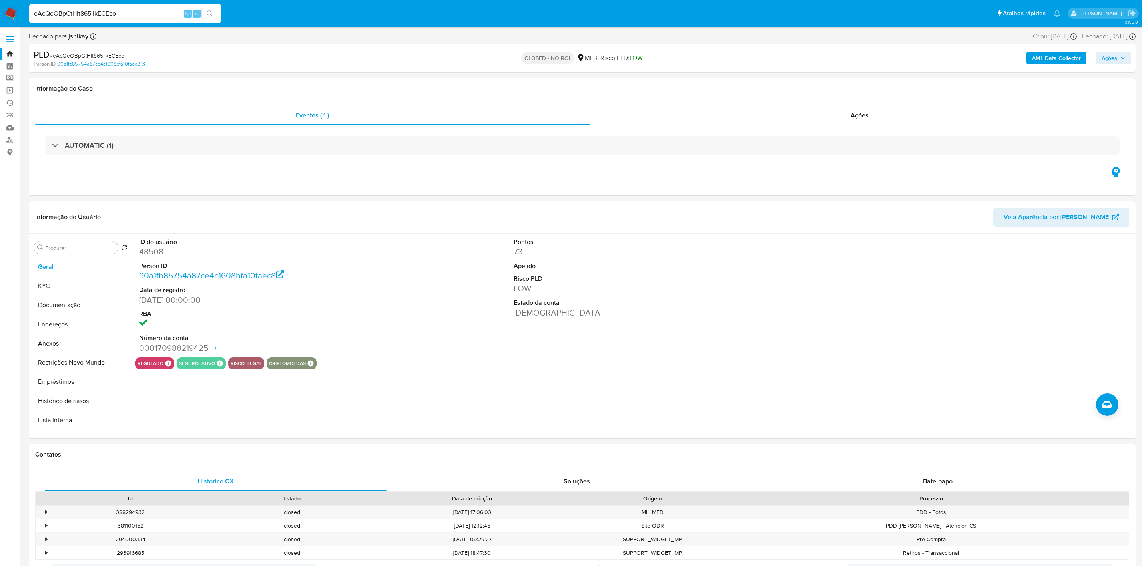
select select "10"
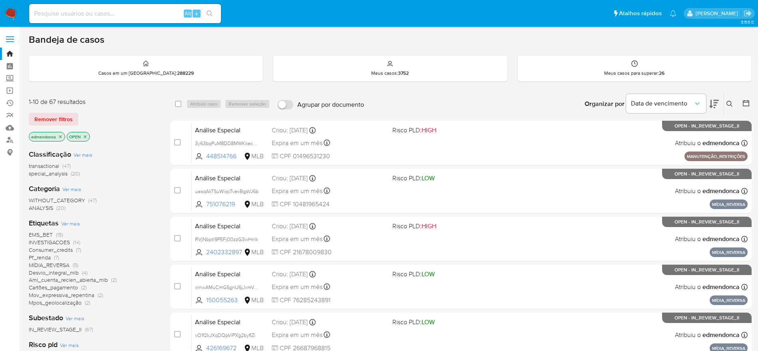
click at [147, 18] on input at bounding box center [125, 13] width 192 height 10
paste input "MDQmi6qoRwNtYrT4sa2UdNFa"
type input "MDQmi6qoRwNtYrT4sa2UdNFa"
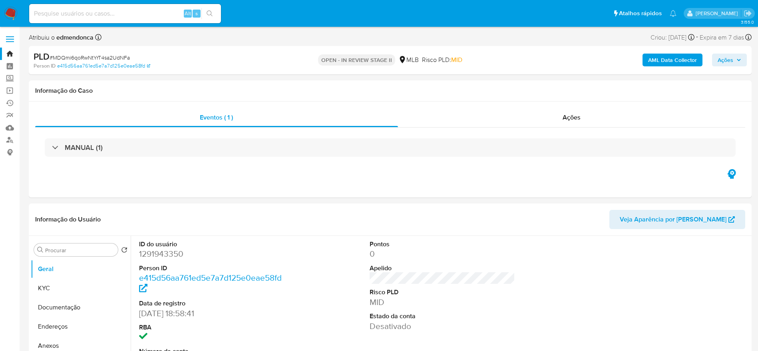
select select "10"
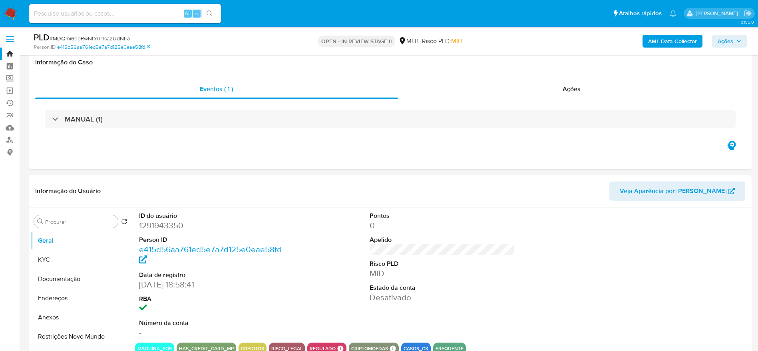
scroll to position [60, 0]
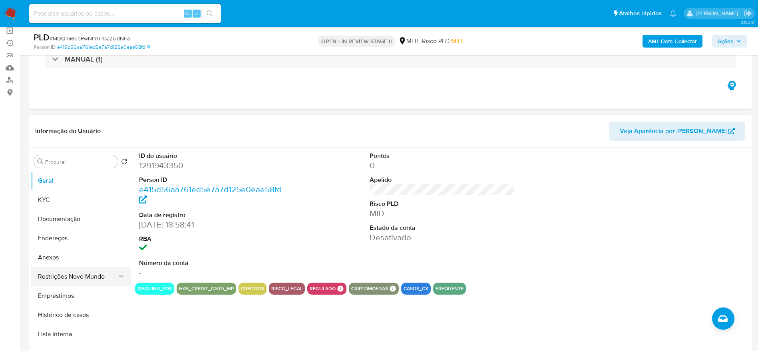
click at [70, 270] on button "Restrições Novo Mundo" at bounding box center [78, 276] width 94 height 19
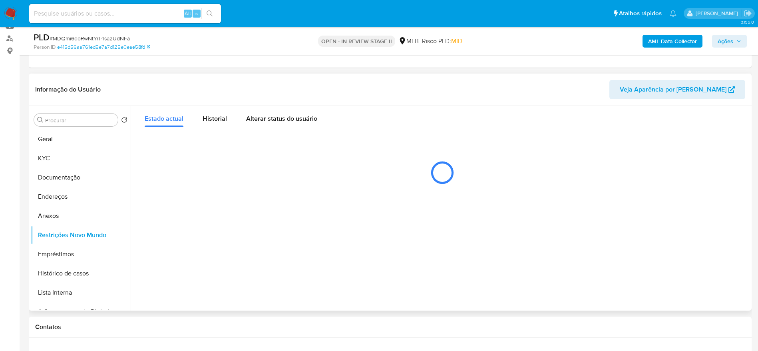
scroll to position [120, 0]
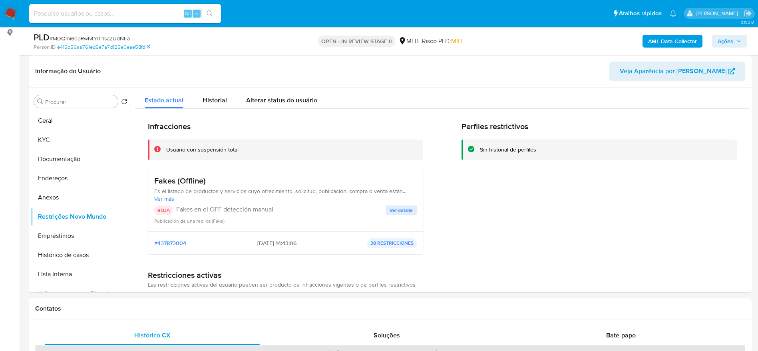
click at [140, 10] on input at bounding box center [125, 13] width 192 height 10
paste input "ijx82epU40cJePjxsb8knh97"
type input "ijx82epU40cJePjxsb8knh97"
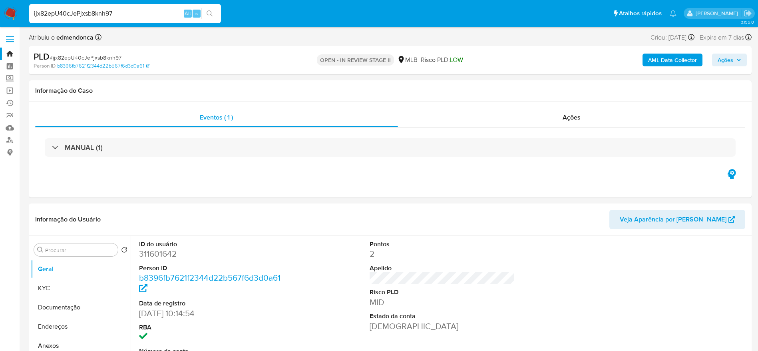
select select "10"
click at [49, 308] on button "Documentação" at bounding box center [78, 307] width 94 height 19
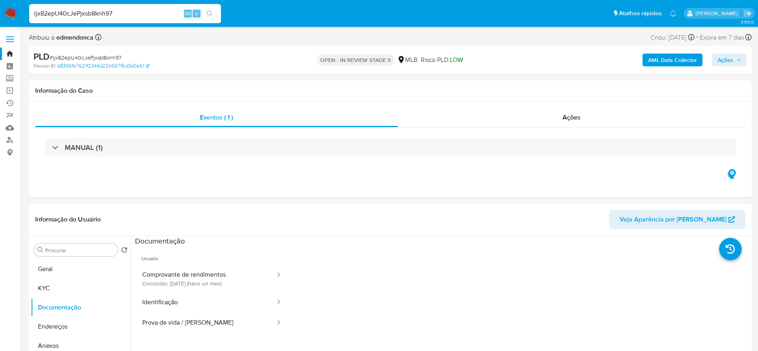
scroll to position [60, 0]
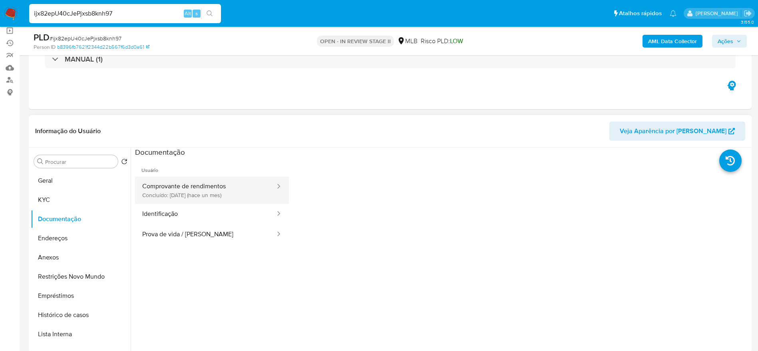
click at [197, 192] on button "Comprovante de rendimentos Concluído: 17/07/2025 (hace un mes)" at bounding box center [205, 190] width 141 height 27
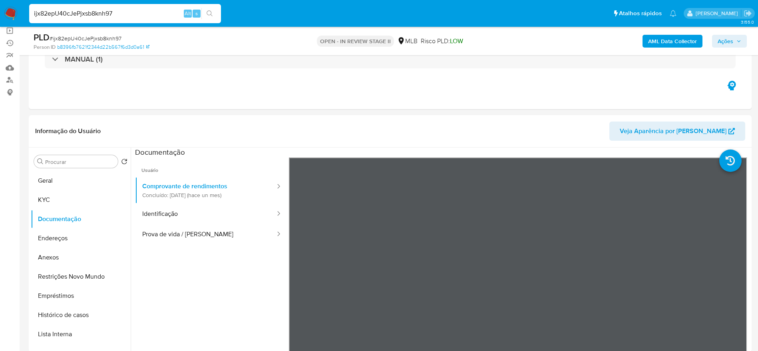
click at [138, 12] on input "ijx82epU40cJePjxsb8knh97" at bounding box center [125, 13] width 192 height 10
paste input "ZBnDAVNI615pTtuoywyqByBK"
type input "ZBnDAVNI615pTtuoywyqByBK"
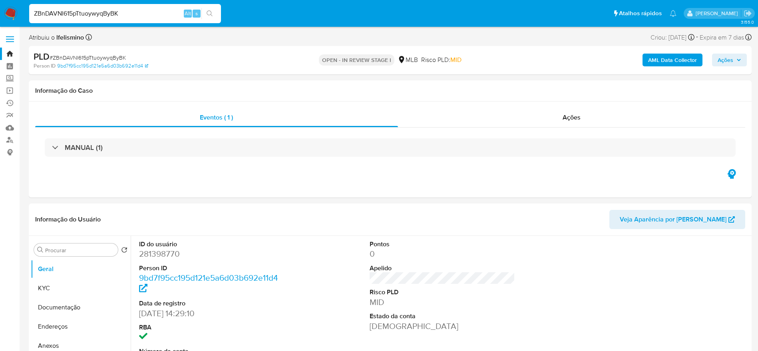
select select "10"
click at [135, 15] on input "ZBnDAVNI615pTtuoywyqByBK" at bounding box center [125, 13] width 192 height 10
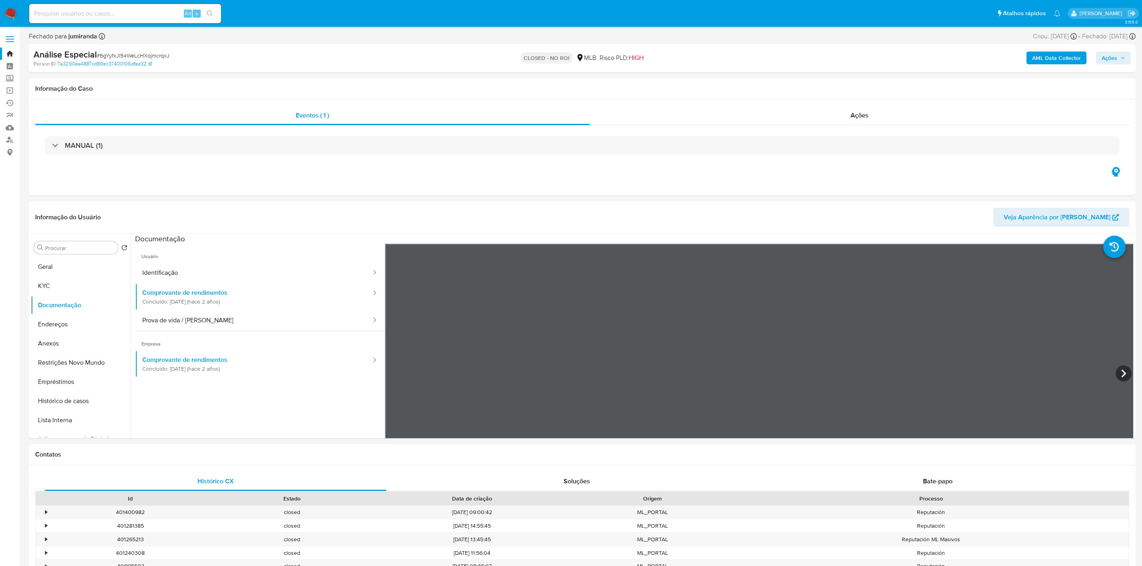
select select "10"
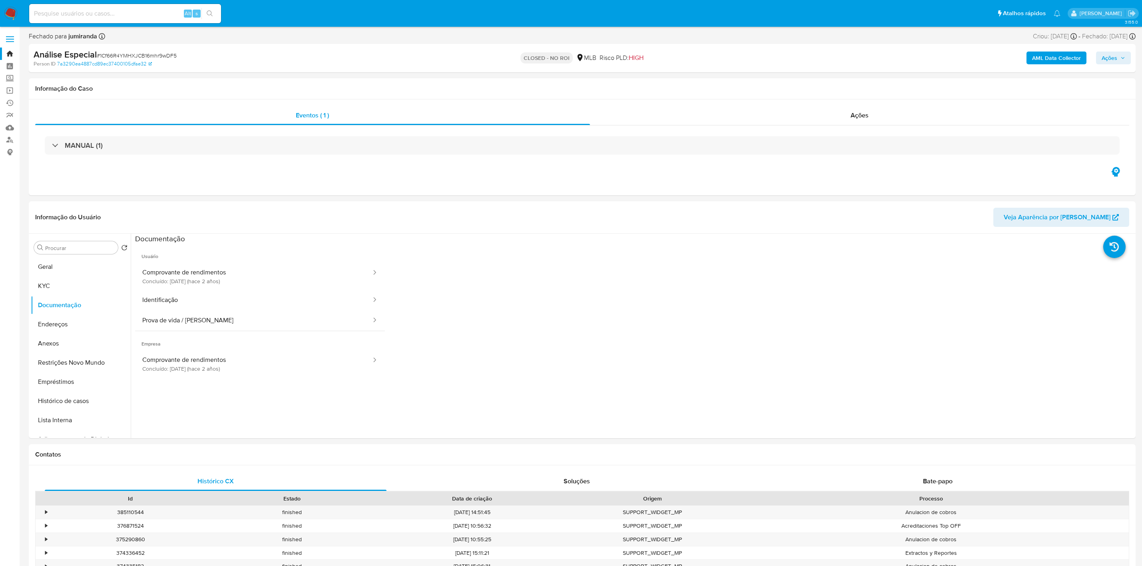
select select "10"
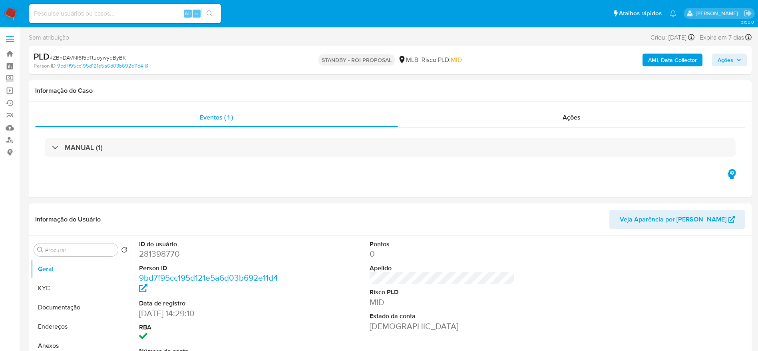
select select "10"
click at [110, 59] on span "# ZBnDAVNI615pTtuoywyqByBK" at bounding box center [88, 58] width 76 height 8
copy span "ZBnDAVNI615pTtuoywyqByBK"
click at [522, 113] on div "Ações" at bounding box center [572, 117] width 348 height 19
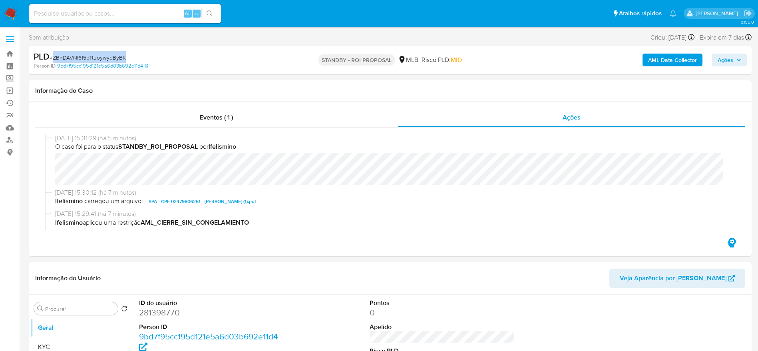
click at [14, 11] on img at bounding box center [11, 14] width 14 height 14
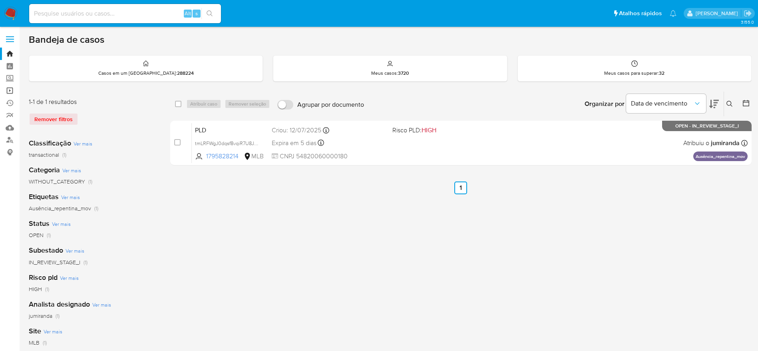
click at [8, 91] on link "Operações em massa" at bounding box center [47, 90] width 95 height 12
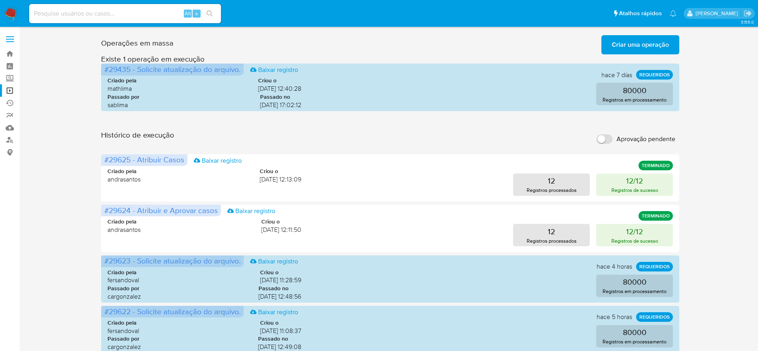
click at [649, 44] on span "Criar uma operação" at bounding box center [640, 45] width 57 height 18
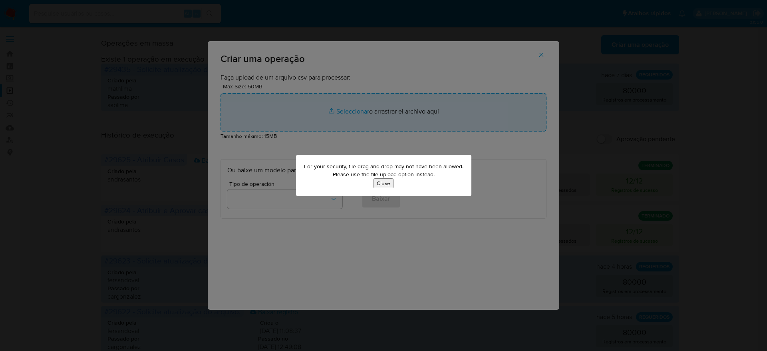
click at [394, 184] on div "For your security, file drag and drop may not have been allowed. Please use the…" at bounding box center [383, 176] width 175 height 42
click at [376, 187] on button "Close" at bounding box center [384, 183] width 20 height 10
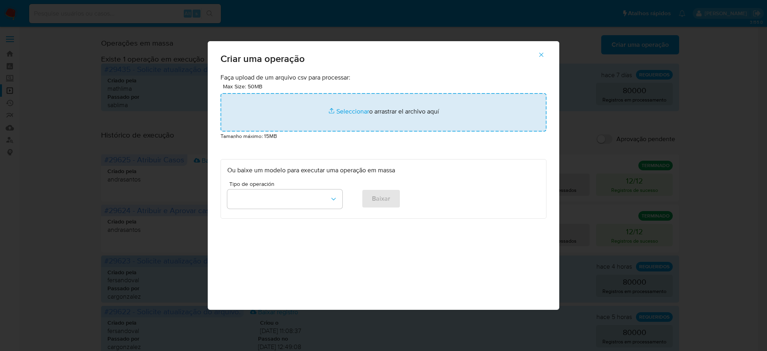
click at [406, 114] on input "file" at bounding box center [384, 112] width 326 height 38
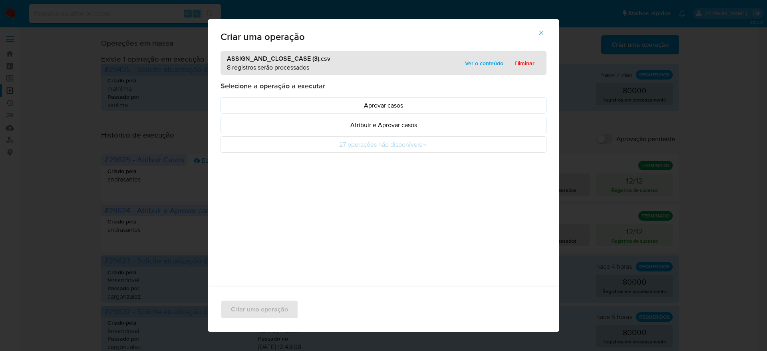
drag, startPoint x: 491, startPoint y: 62, endPoint x: 484, endPoint y: 78, distance: 17.2
click at [490, 62] on span "Ver o conteúdo" at bounding box center [484, 63] width 38 height 11
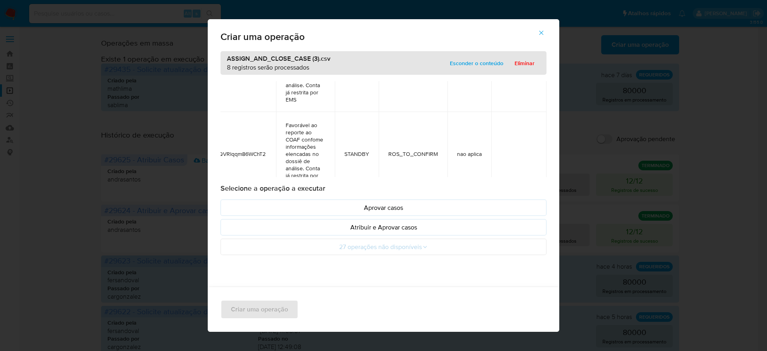
scroll to position [0, 50]
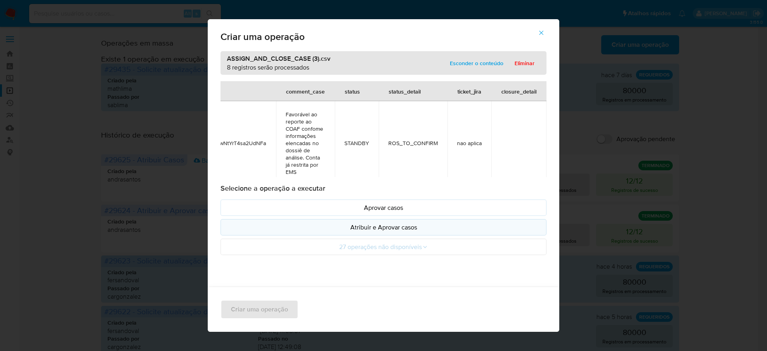
click at [450, 229] on p "Atribuir e Aprovar casos" at bounding box center [383, 227] width 312 height 9
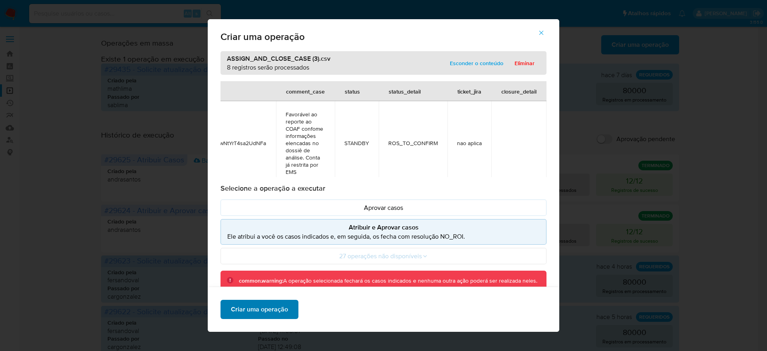
click at [280, 313] on span "Criar uma operação" at bounding box center [259, 309] width 57 height 18
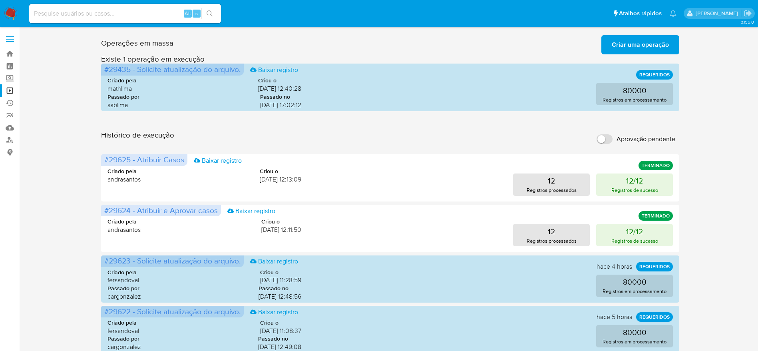
click at [641, 43] on span "Criar uma operação" at bounding box center [640, 45] width 57 height 18
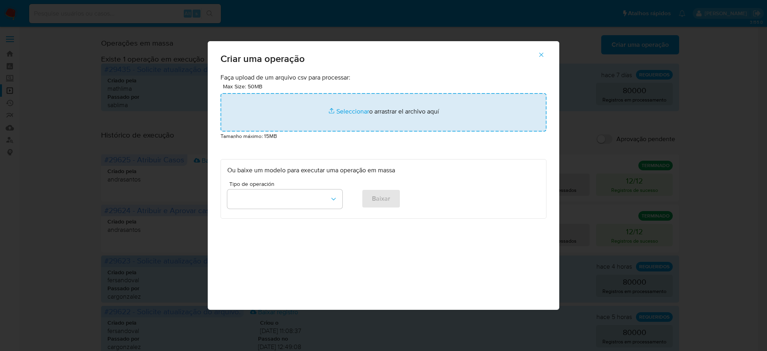
click at [426, 111] on input "file" at bounding box center [384, 112] width 326 height 38
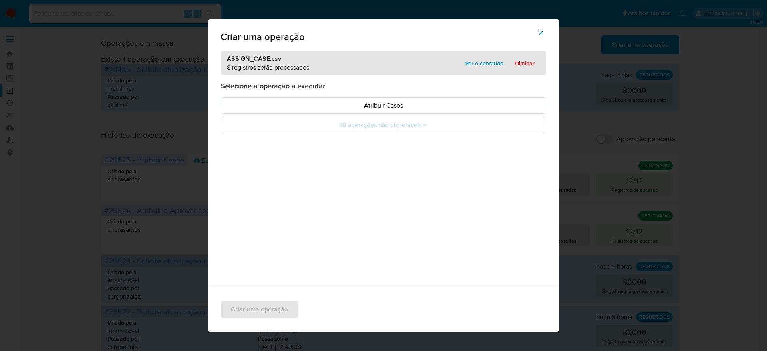
click at [483, 64] on span "Ver o conteúdo" at bounding box center [484, 63] width 38 height 11
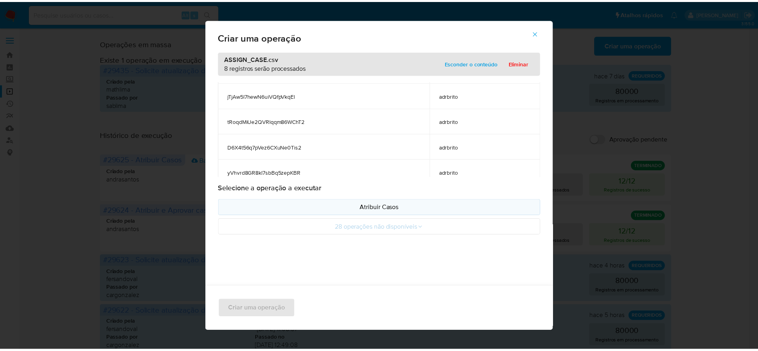
scroll to position [129, 0]
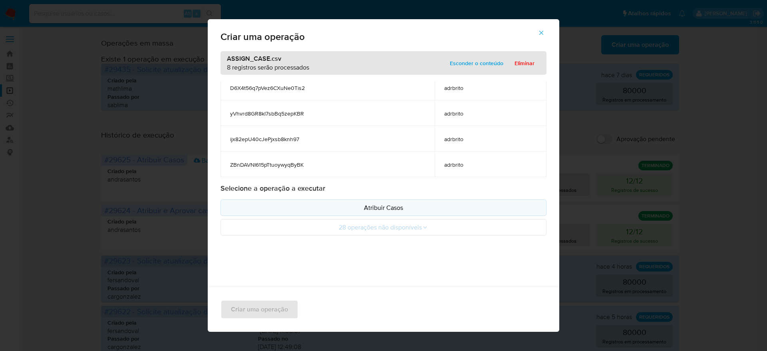
click at [396, 211] on p "Atribuir Casos" at bounding box center [383, 207] width 312 height 9
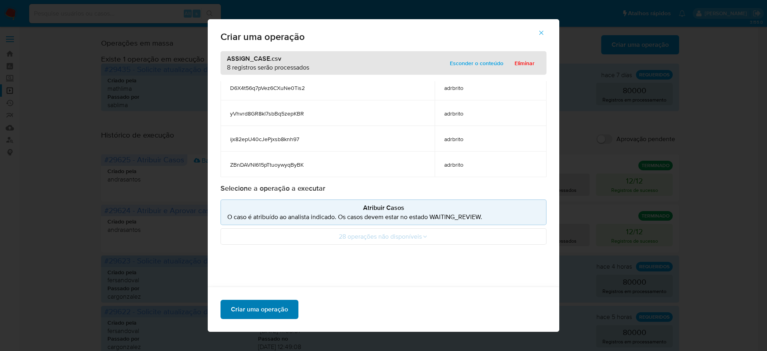
click at [265, 317] on span "Criar uma operação" at bounding box center [259, 309] width 57 height 18
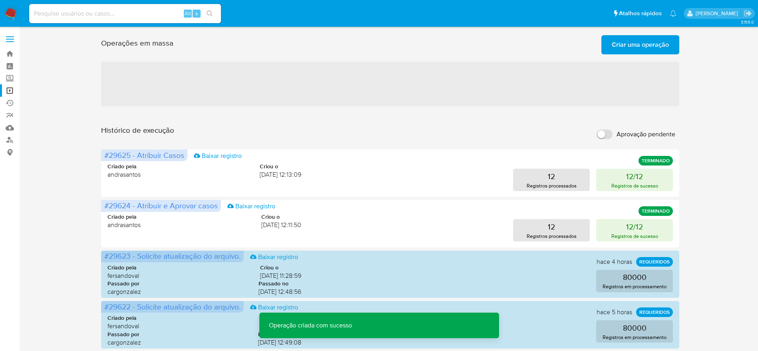
click at [692, 126] on div "Operações em massa Criar uma operação Só pode haver no máximo 5 recursos colado…" at bounding box center [390, 354] width 723 height 645
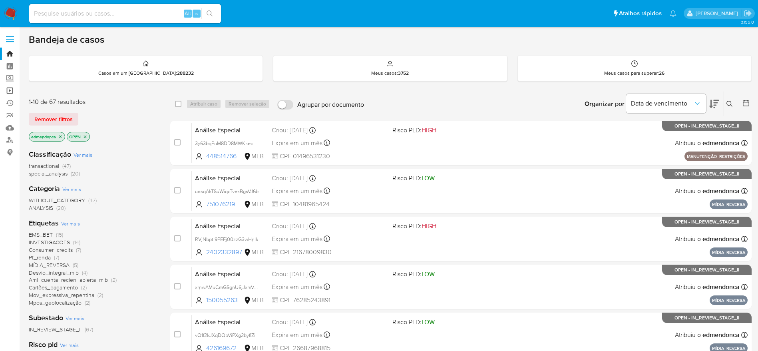
click at [10, 92] on link "Operações em massa" at bounding box center [47, 90] width 95 height 12
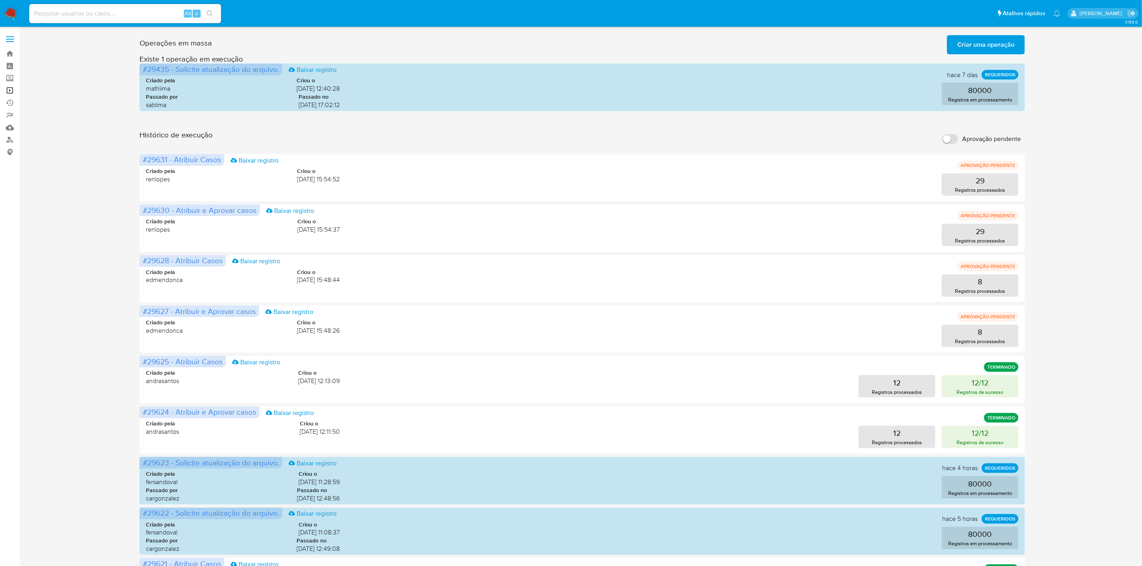
click at [11, 92] on link "Operações em massa" at bounding box center [47, 90] width 95 height 12
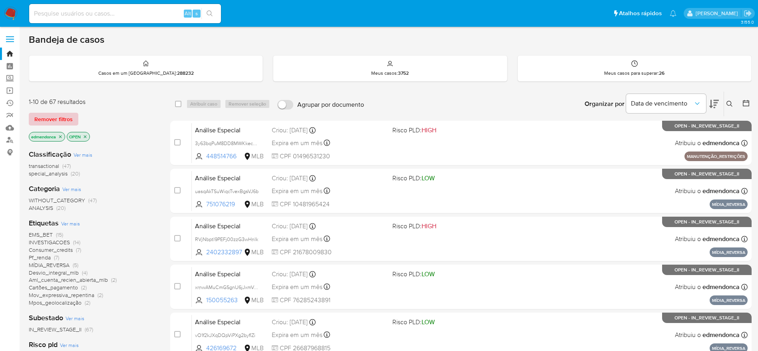
click at [38, 116] on span "Remover filtros" at bounding box center [53, 118] width 38 height 11
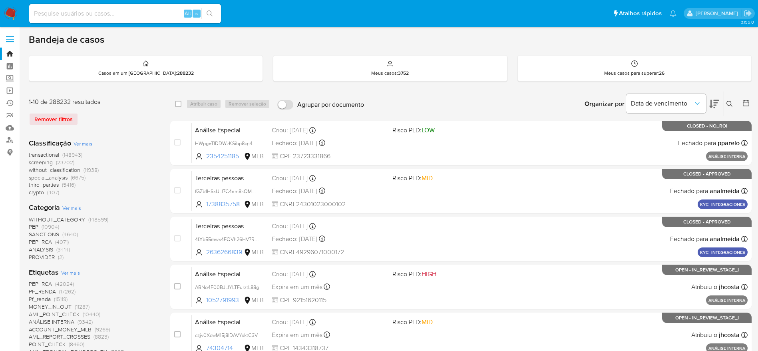
click at [730, 101] on icon at bounding box center [729, 104] width 6 height 6
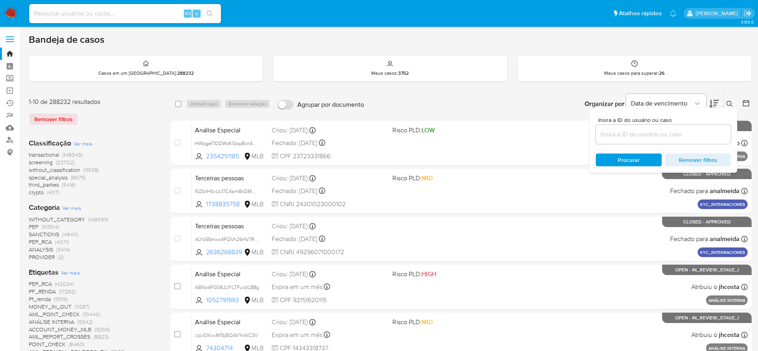
click at [622, 138] on input at bounding box center [663, 134] width 135 height 10
type input "ZBnDAVNI615pTtuoywyqByBK"
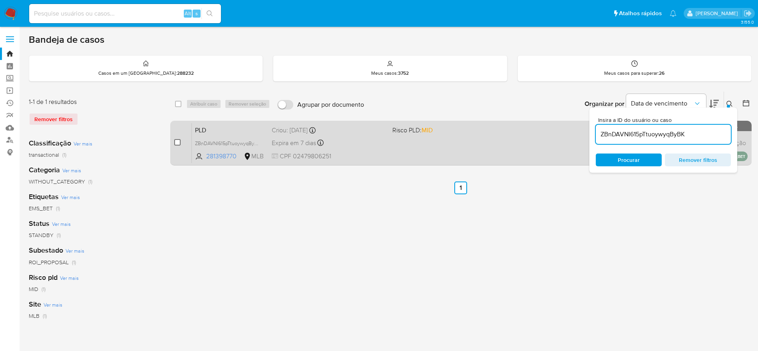
click at [175, 145] on input "checkbox" at bounding box center [177, 142] width 6 height 6
checkbox input "true"
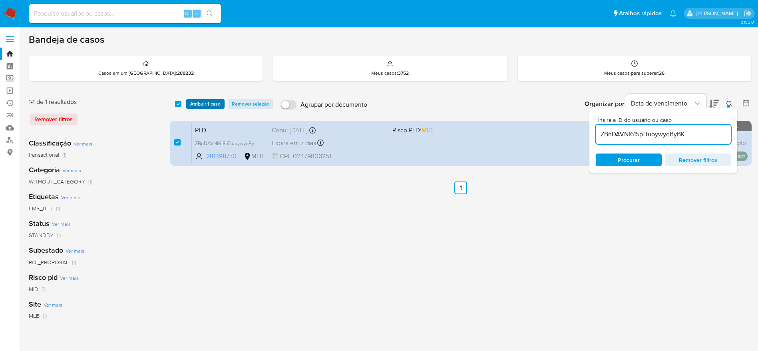
click at [214, 101] on span "Atribuir 1 caso" at bounding box center [205, 104] width 30 height 8
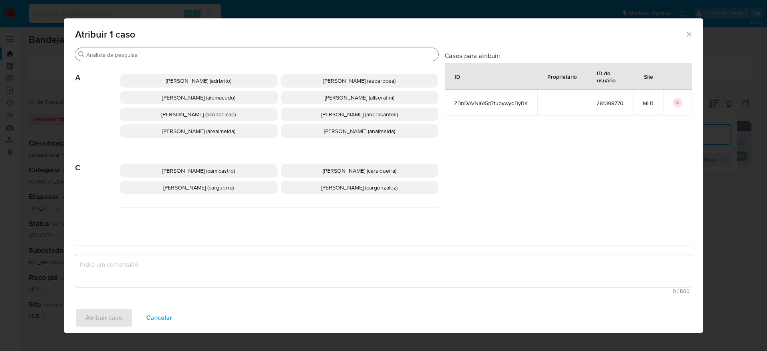
click at [198, 54] on input "Procurar" at bounding box center [260, 54] width 349 height 7
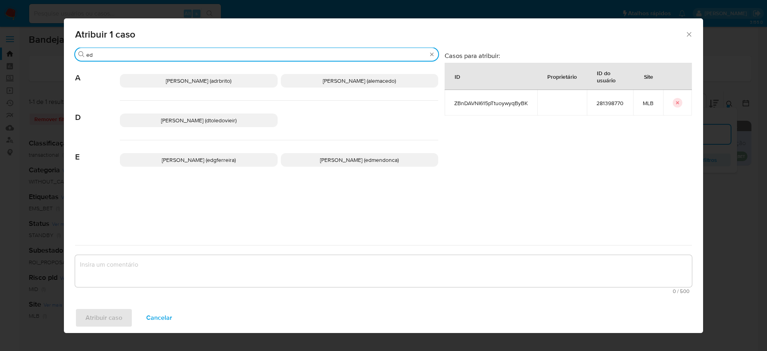
type input "ed"
click at [385, 161] on span "Eduardo Mendonca Dutra (edmendonca)" at bounding box center [359, 160] width 79 height 8
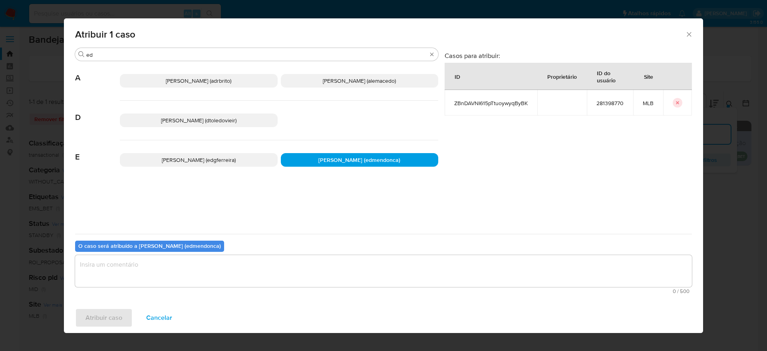
click at [302, 274] on textarea "assign-modal" at bounding box center [383, 271] width 617 height 32
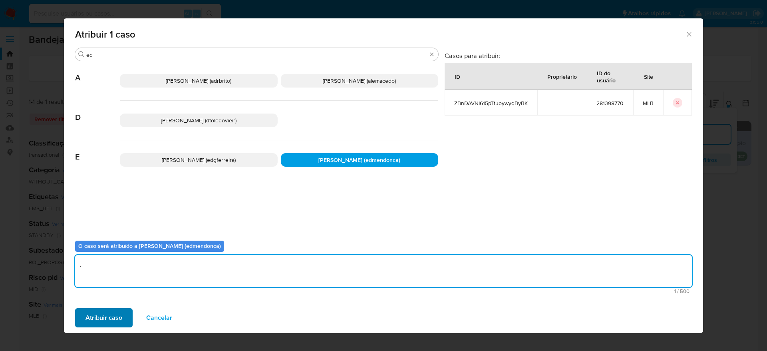
type textarea "."
click at [119, 314] on span "Atribuir caso" at bounding box center [104, 318] width 37 height 18
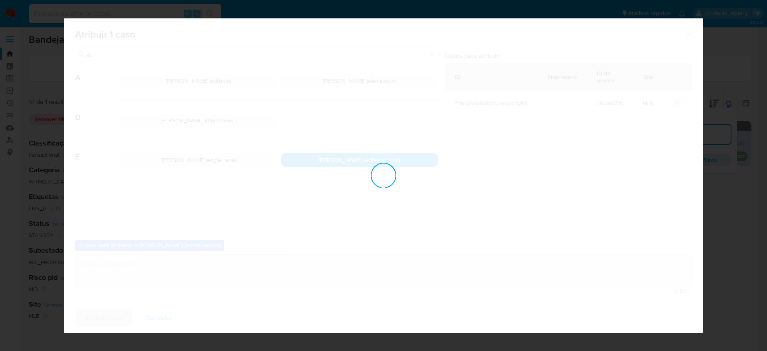
checkbox input "false"
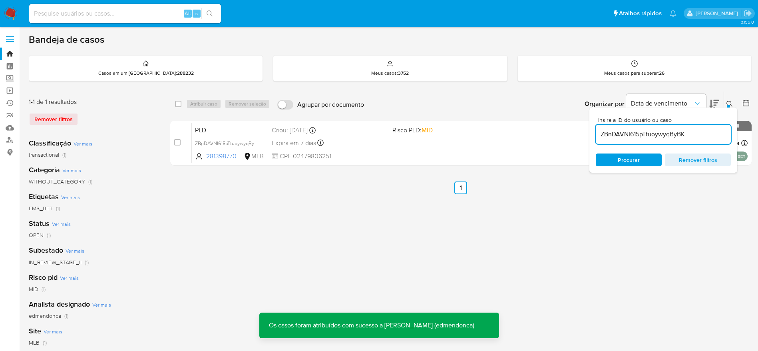
click at [619, 137] on input "ZBnDAVNI615pTtuoywyqByBK" at bounding box center [663, 134] width 135 height 10
paste input "D6X4t56q7pVez6CXuNe0Tis2"
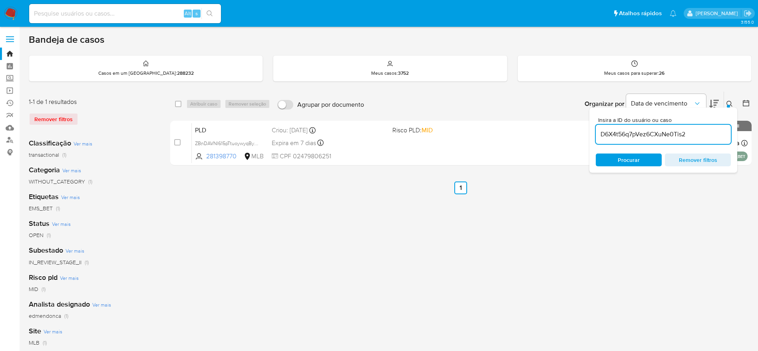
type input "D6X4t56q7pVez6CXuNe0Tis2"
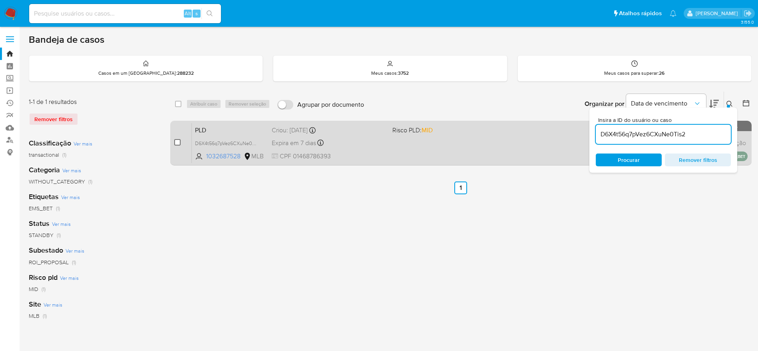
click at [177, 144] on input "checkbox" at bounding box center [177, 142] width 6 height 6
checkbox input "true"
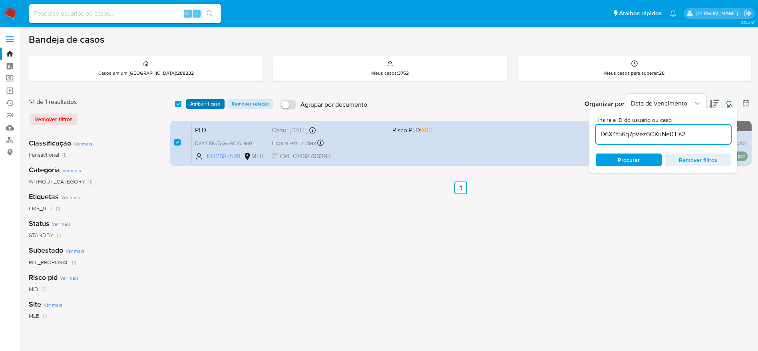
click at [211, 106] on span "Atribuir 1 caso" at bounding box center [205, 104] width 30 height 8
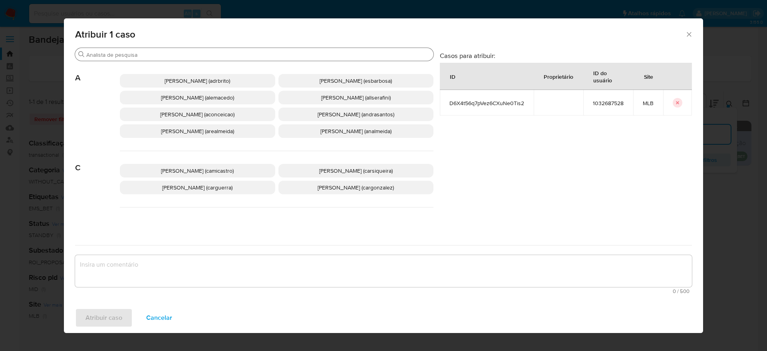
click at [217, 54] on input "Procurar" at bounding box center [258, 54] width 344 height 7
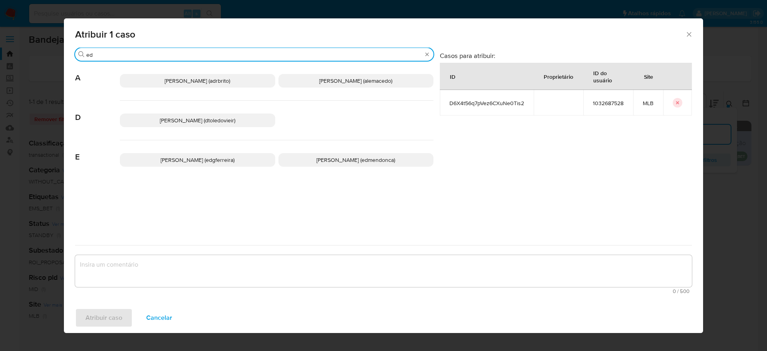
type input "ed"
click at [318, 164] on p "Eduardo Mendonca Dutra (edmendonca)" at bounding box center [356, 160] width 155 height 14
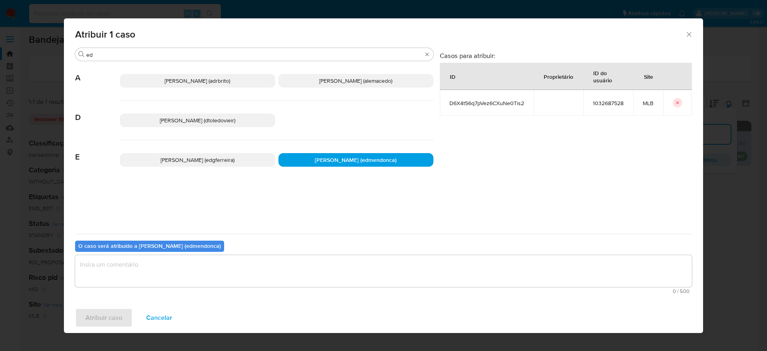
click at [282, 277] on textarea "assign-modal" at bounding box center [383, 271] width 617 height 32
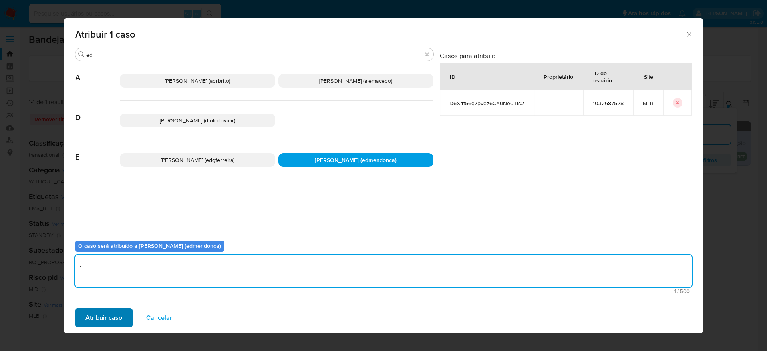
type textarea "."
click at [115, 312] on span "Atribuir caso" at bounding box center [104, 318] width 37 height 18
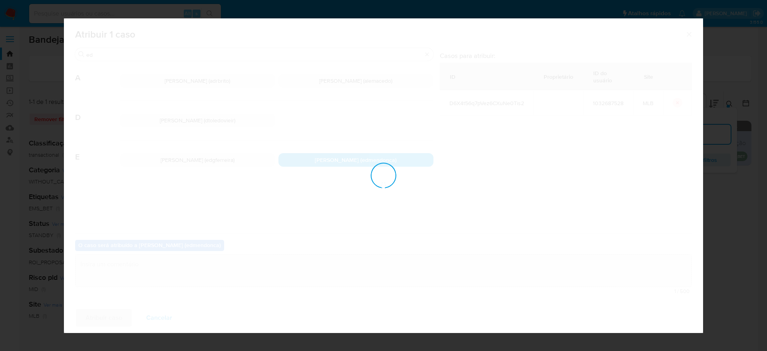
checkbox input "false"
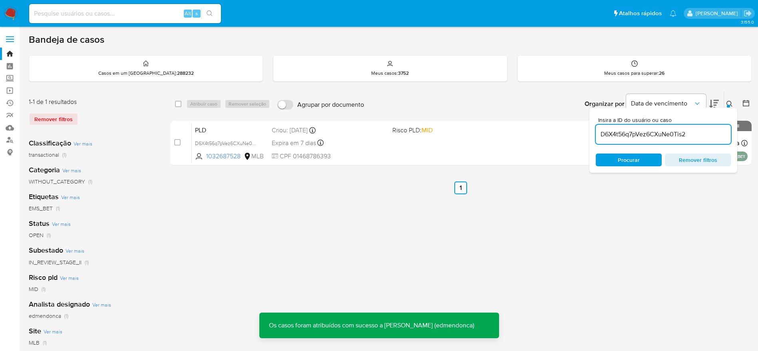
click at [640, 130] on input "D6X4t56q7pVez6CXuNe0Tis2" at bounding box center [663, 134] width 135 height 10
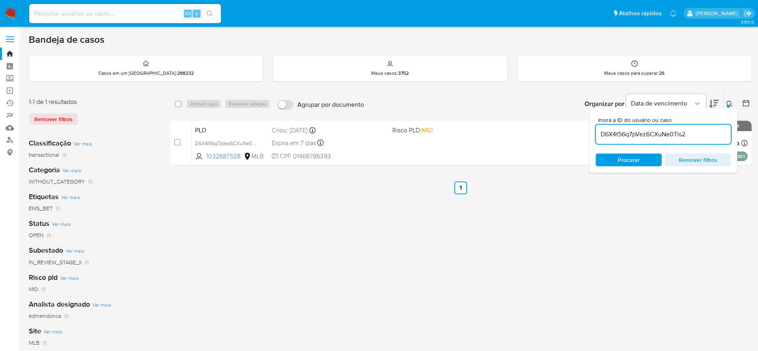
click at [640, 130] on input "D6X4t56q7pVez6CXuNe0Tis2" at bounding box center [663, 134] width 135 height 10
paste input "yVhvrd8GR8kl7sbBq5zepKBR"
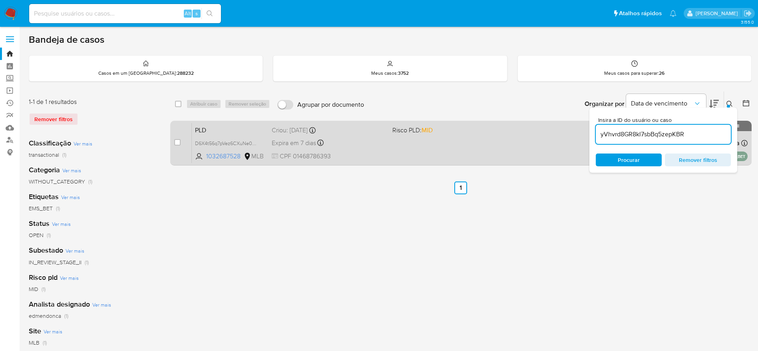
type input "yVhvrd8GR8kl7sbBq5zepKBR"
click at [177, 144] on input "checkbox" at bounding box center [177, 142] width 6 height 6
checkbox input "true"
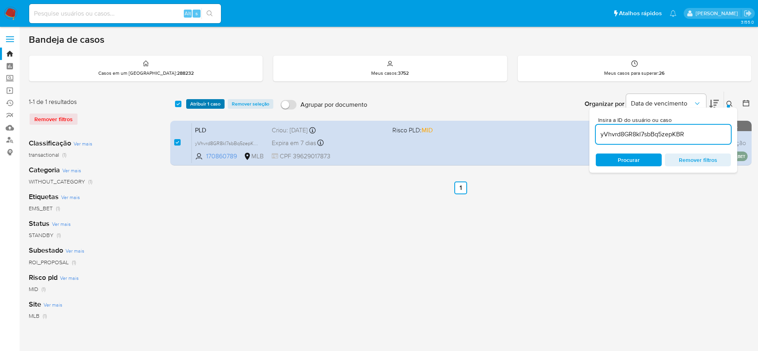
click at [201, 105] on span "Atribuir 1 caso" at bounding box center [205, 104] width 30 height 8
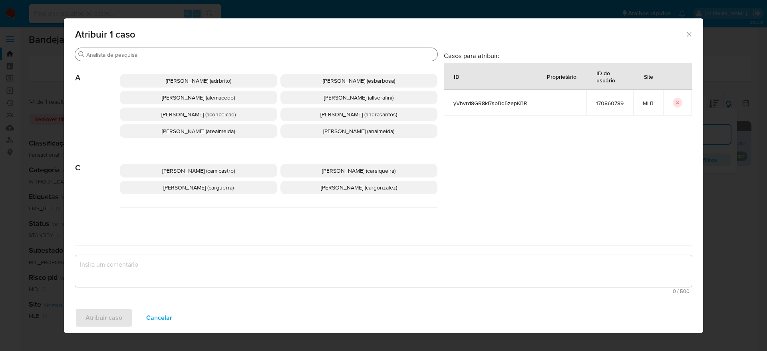
click at [239, 52] on input "Procurar" at bounding box center [260, 54] width 348 height 7
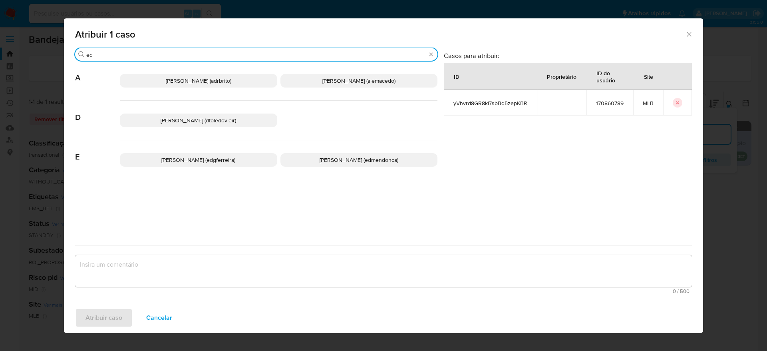
type input "ed"
click at [320, 162] on span "Eduardo Mendonca Dutra (edmendonca)" at bounding box center [359, 160] width 79 height 8
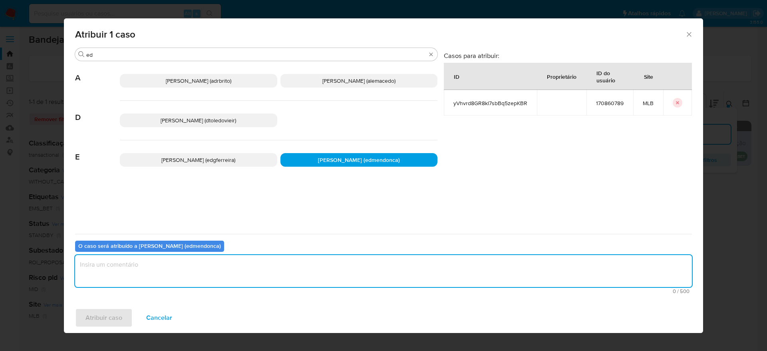
click at [309, 267] on textarea "assign-modal" at bounding box center [383, 271] width 617 height 32
type textarea "."
click at [89, 319] on span "Atribuir caso" at bounding box center [104, 318] width 37 height 18
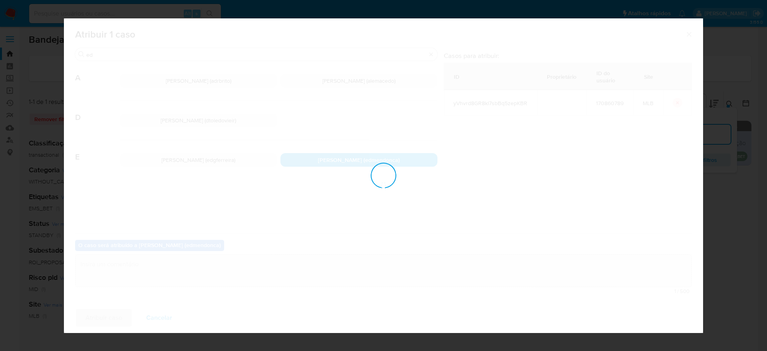
checkbox input "false"
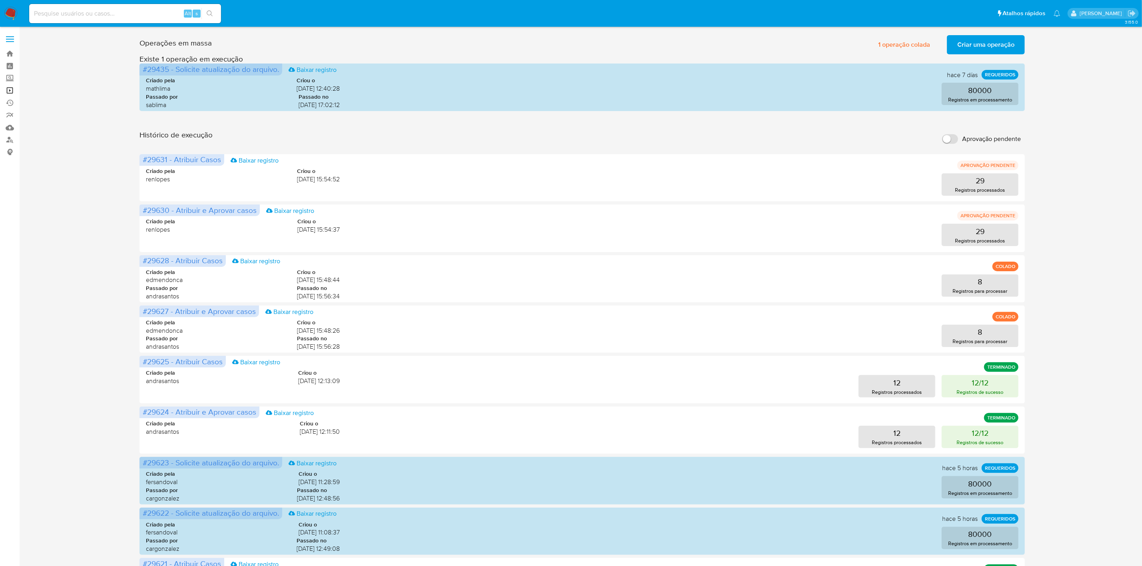
click at [12, 90] on link "Operações em massa" at bounding box center [47, 90] width 95 height 12
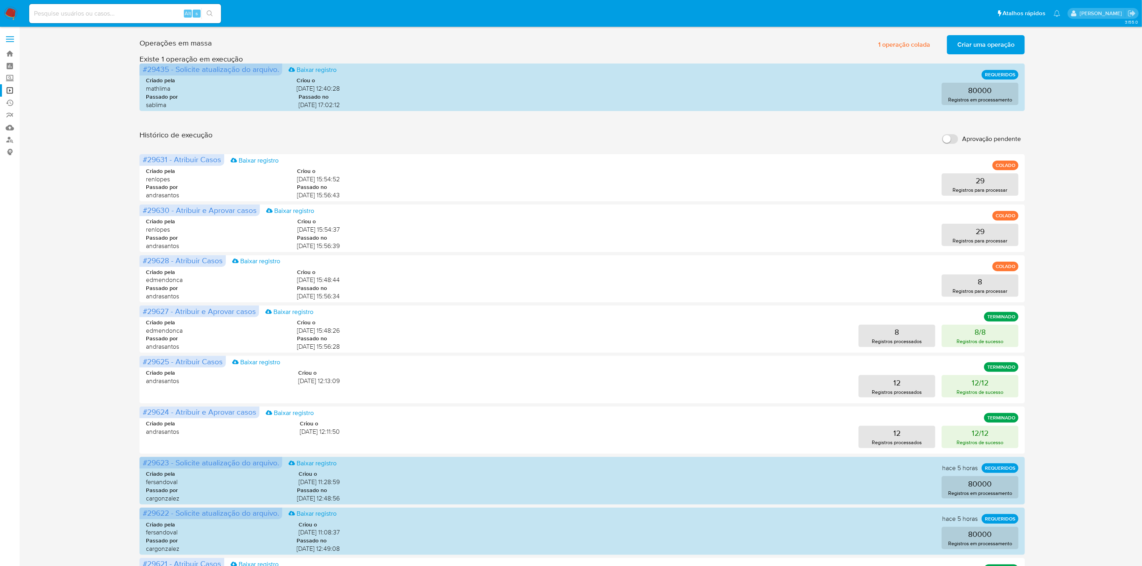
click at [161, 17] on input at bounding box center [125, 13] width 192 height 10
paste input "icjoZFNvwbP7UYDciorBz095"
type input "icjoZFNvwbP7UYDciorBz095"
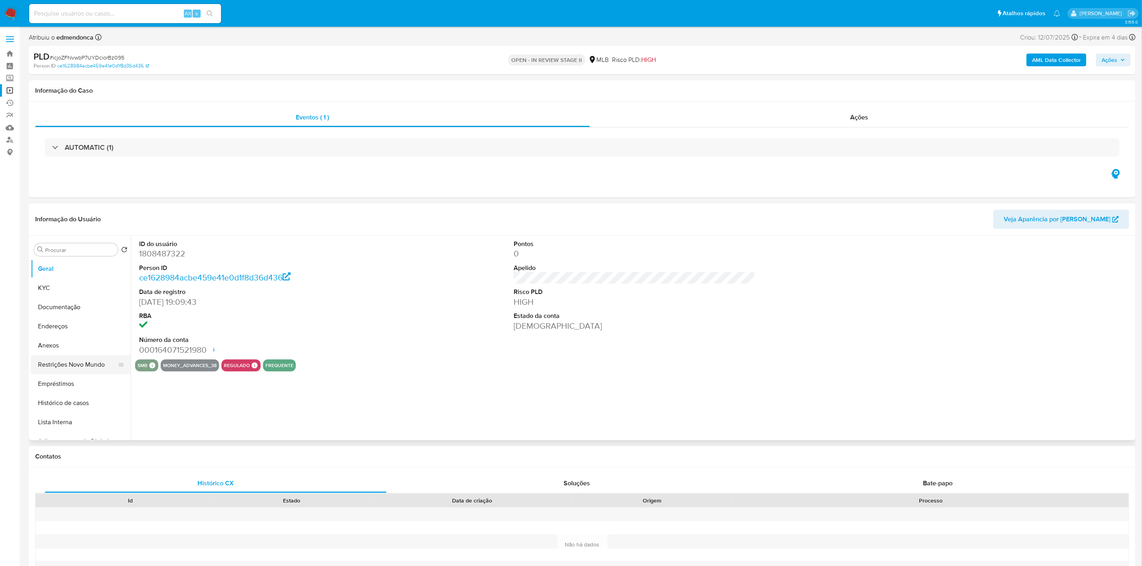
select select "10"
click at [59, 364] on button "Restrições Novo Mundo" at bounding box center [78, 364] width 94 height 19
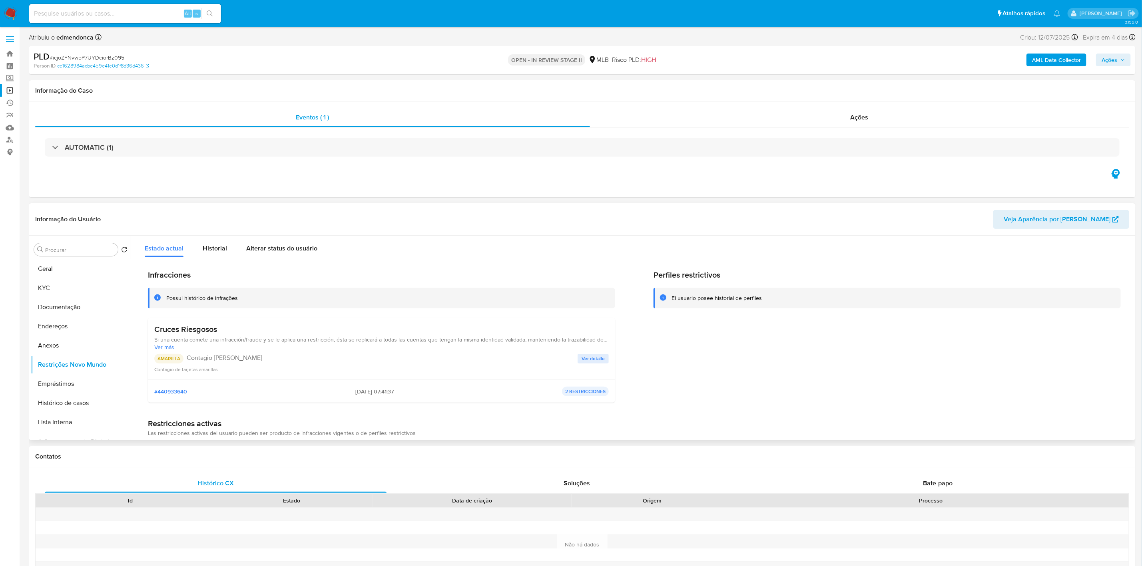
click at [592, 361] on span "Ver detalle" at bounding box center [592, 359] width 23 height 8
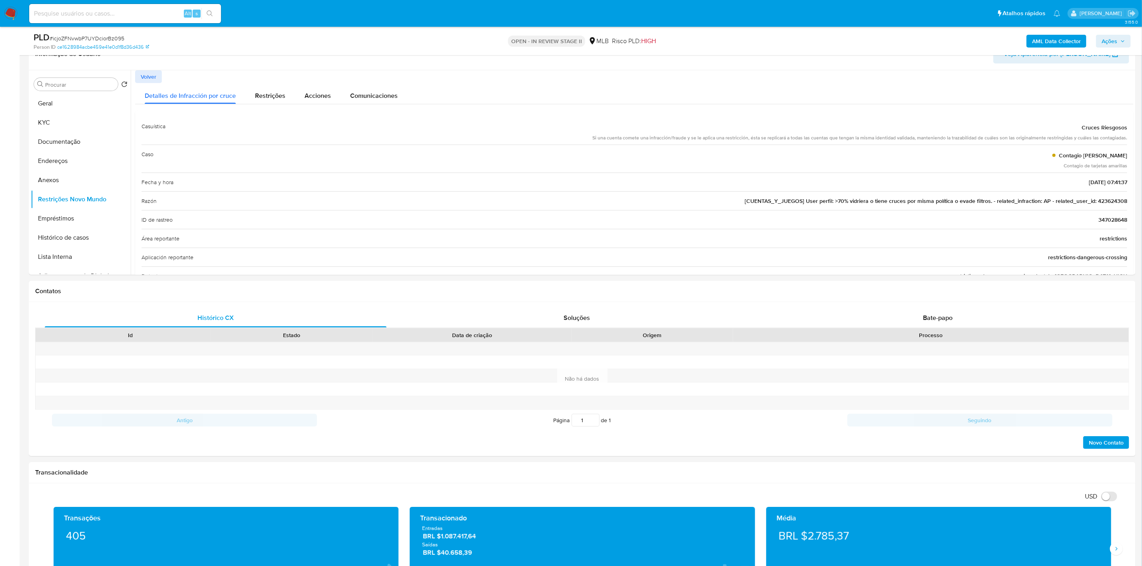
scroll to position [240, 0]
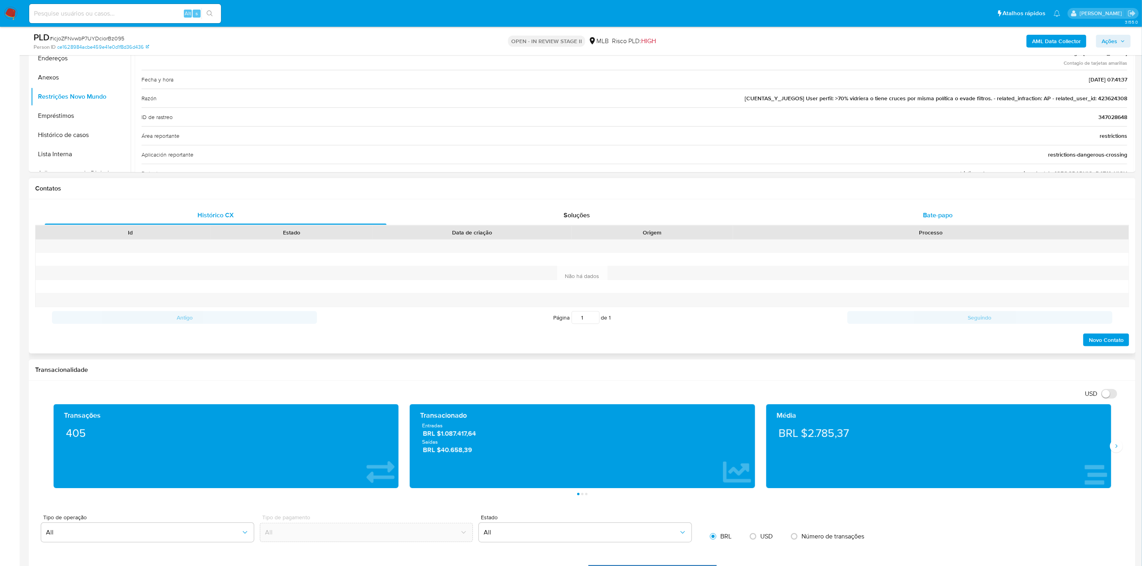
click at [944, 223] on div "Bate-papo" at bounding box center [937, 215] width 342 height 19
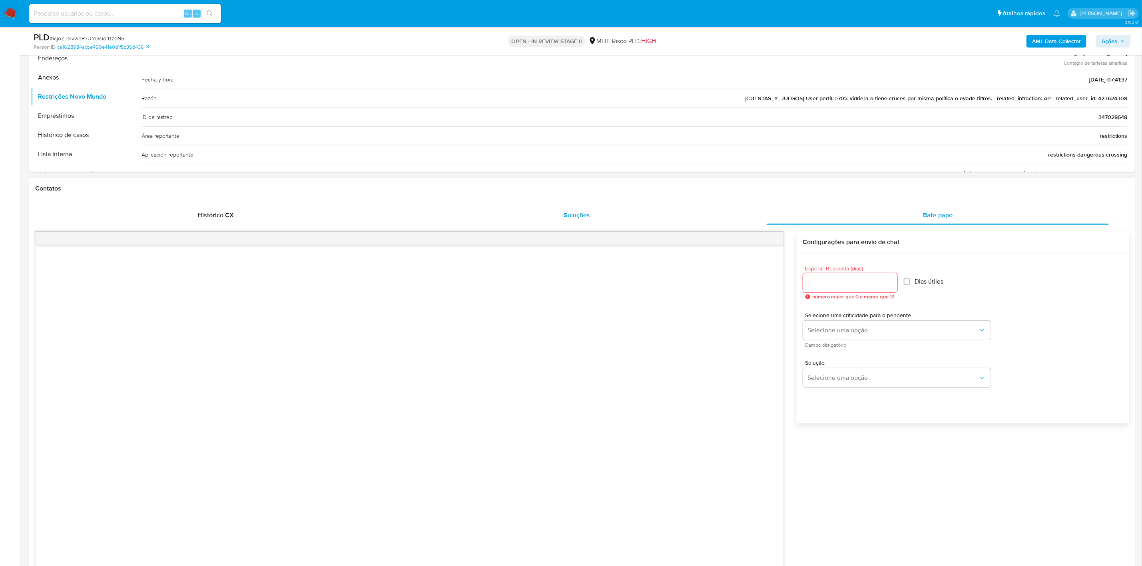
click at [579, 224] on div "Soluções" at bounding box center [577, 215] width 342 height 19
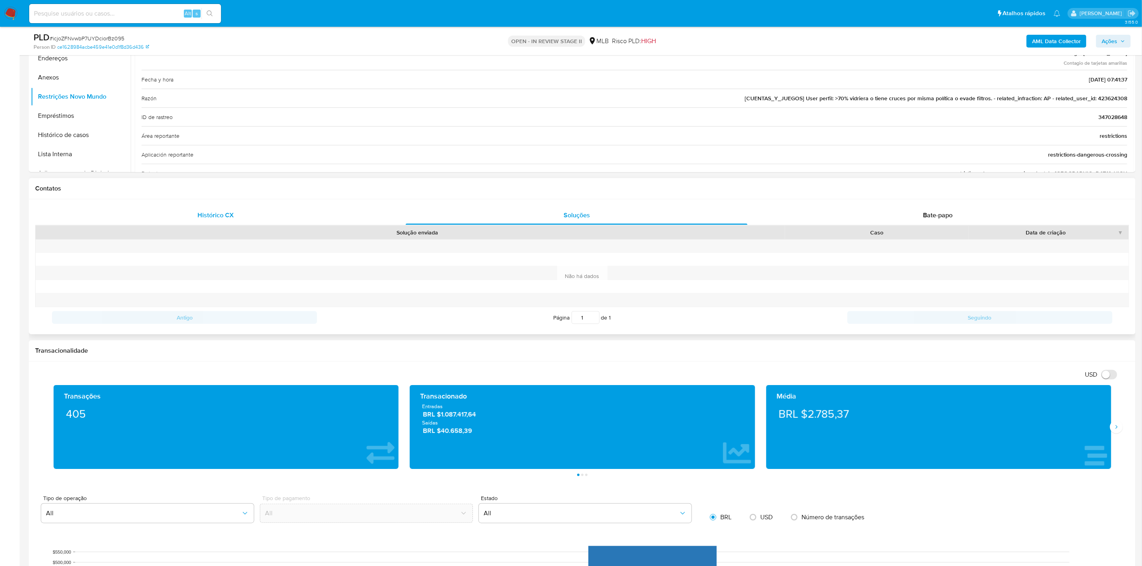
click at [216, 220] on span "Histórico CX" at bounding box center [215, 215] width 36 height 9
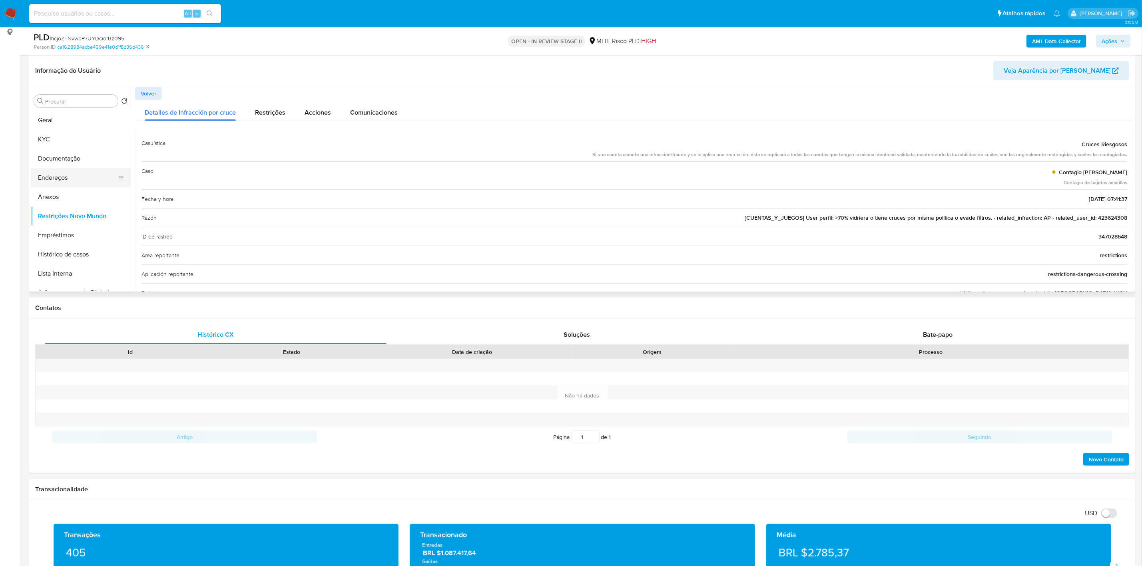
scroll to position [120, 0]
click at [71, 155] on button "Documentação" at bounding box center [78, 158] width 94 height 19
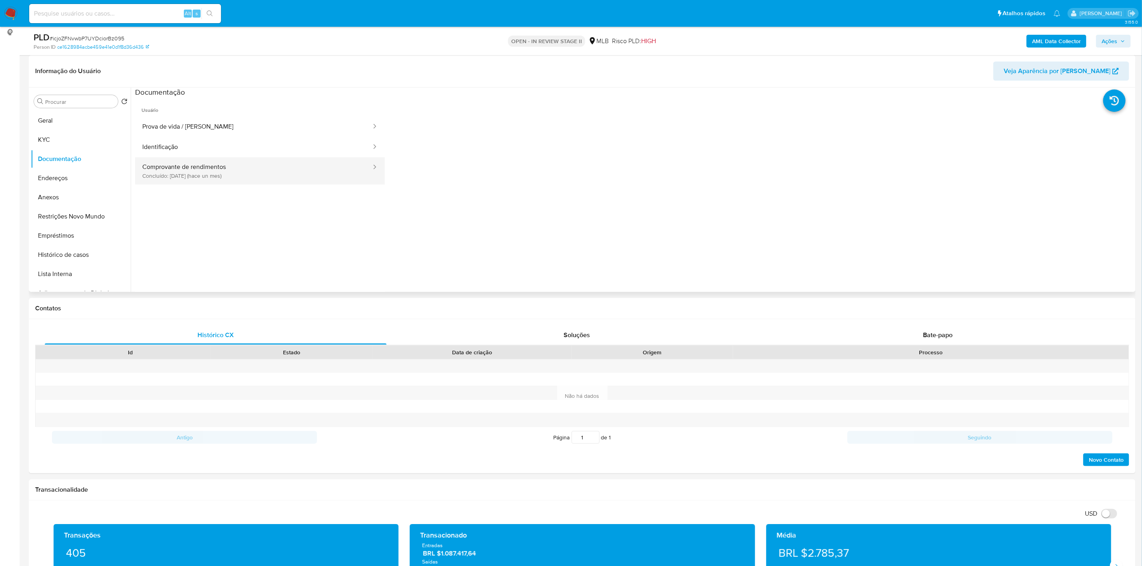
click at [222, 181] on button "Comprovante de rendimentos Concluído: [DATE] (hace un mes)" at bounding box center [253, 170] width 237 height 27
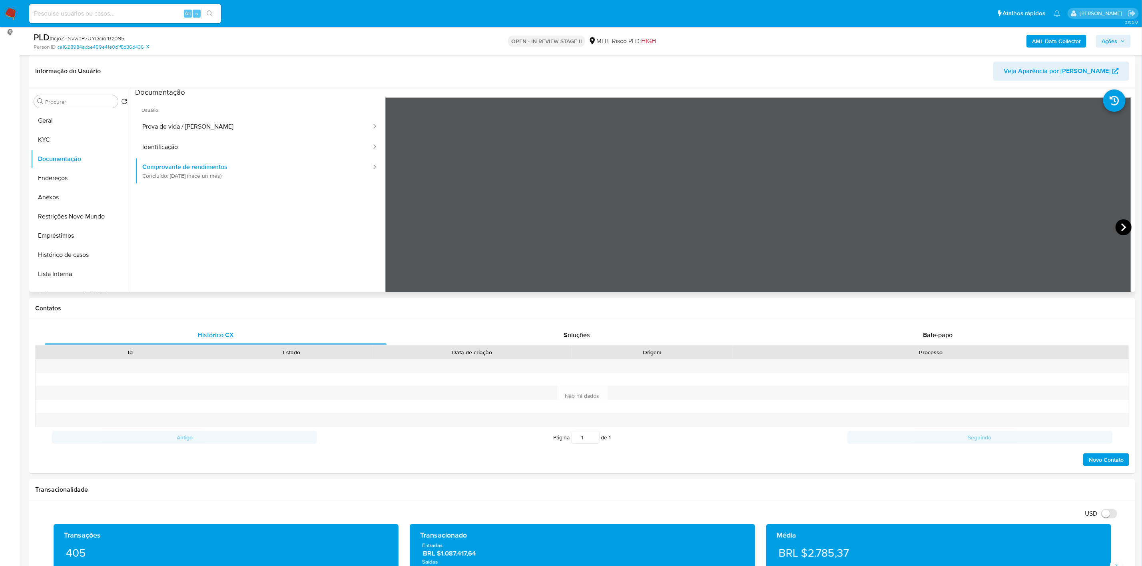
click at [1115, 225] on icon at bounding box center [1123, 227] width 16 height 16
click at [1116, 225] on icon at bounding box center [1123, 227] width 16 height 16
click at [391, 228] on icon at bounding box center [395, 227] width 16 height 16
drag, startPoint x: 1121, startPoint y: 230, endPoint x: 1114, endPoint y: 229, distance: 7.3
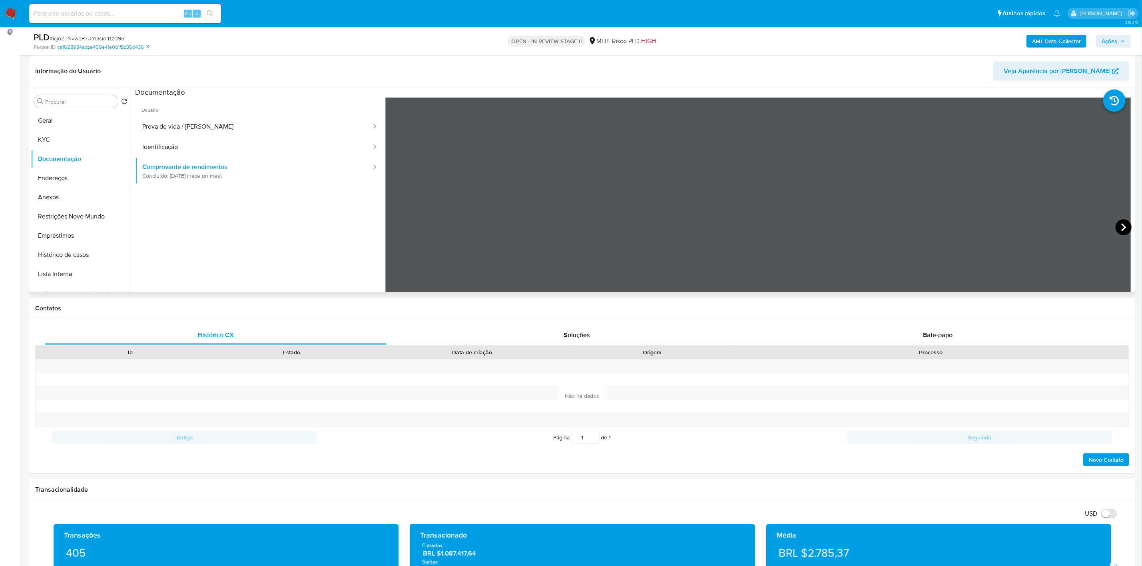
click at [1121, 230] on icon at bounding box center [1123, 227] width 16 height 16
click at [1116, 227] on icon at bounding box center [1123, 227] width 16 height 16
click at [60, 139] on button "KYC" at bounding box center [78, 139] width 94 height 19
